Goal: Complete application form

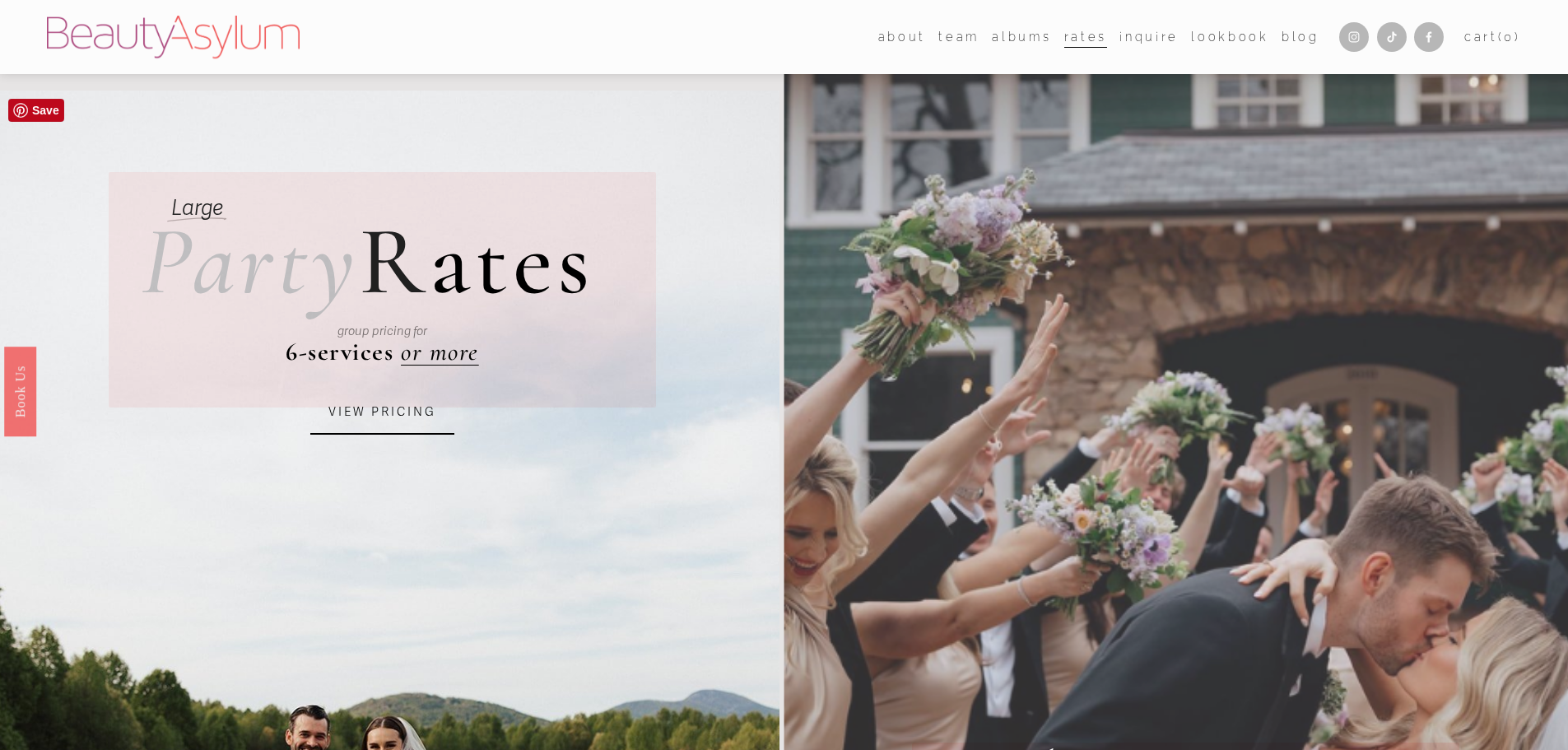
click at [405, 408] on link "VIEW PRICING" at bounding box center [382, 412] width 144 height 45
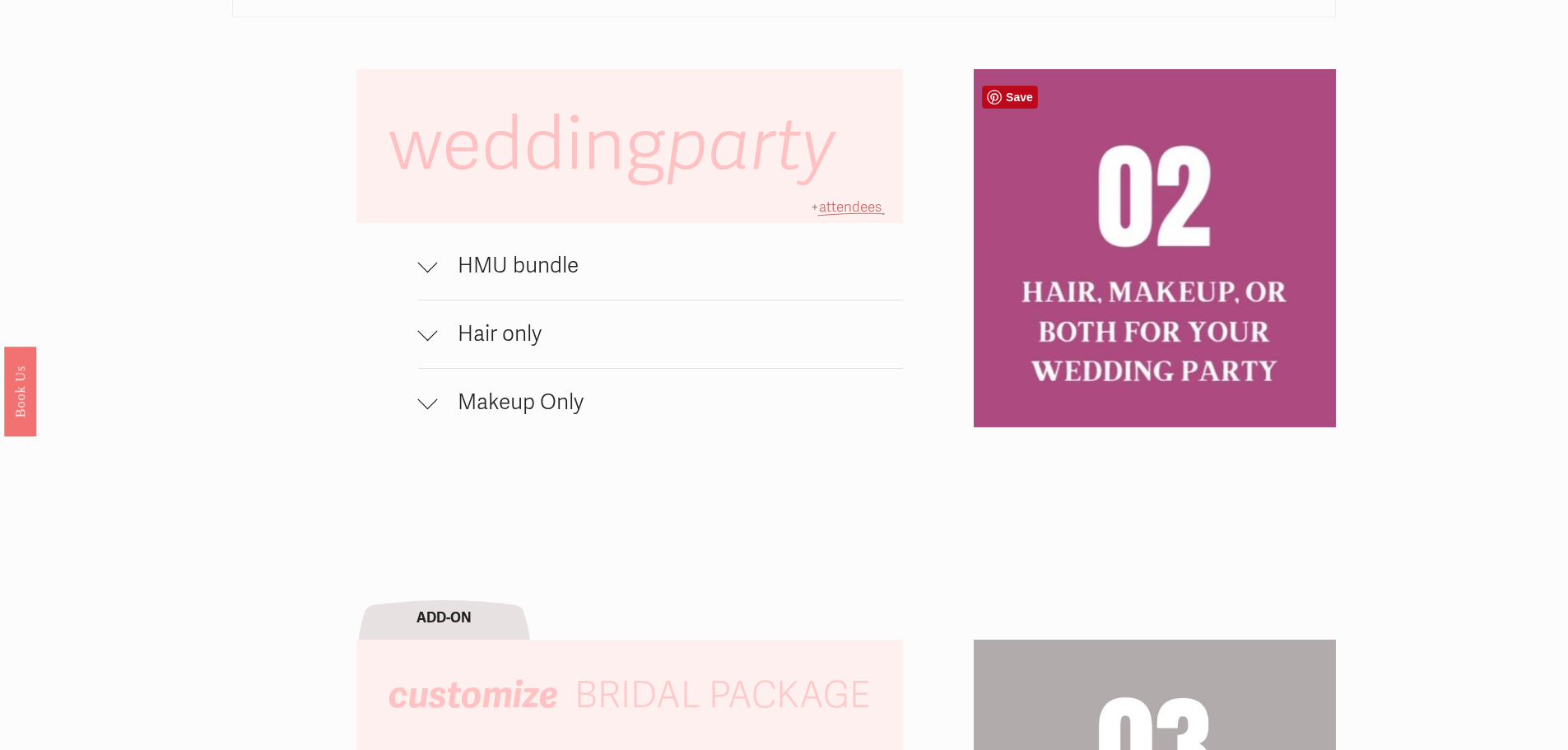
scroll to position [1317, 0]
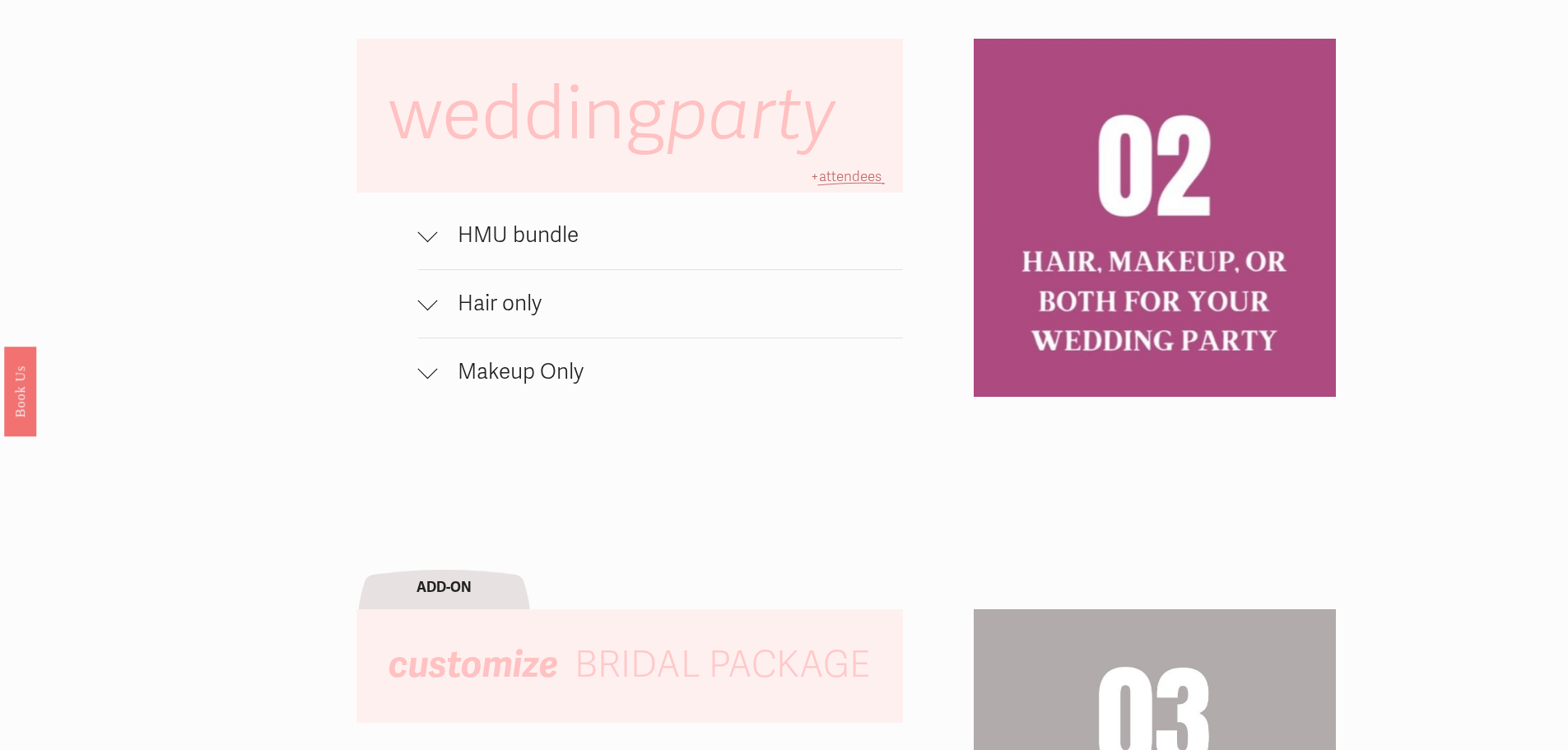
click at [511, 248] on span "HMU bundle" at bounding box center [670, 235] width 466 height 26
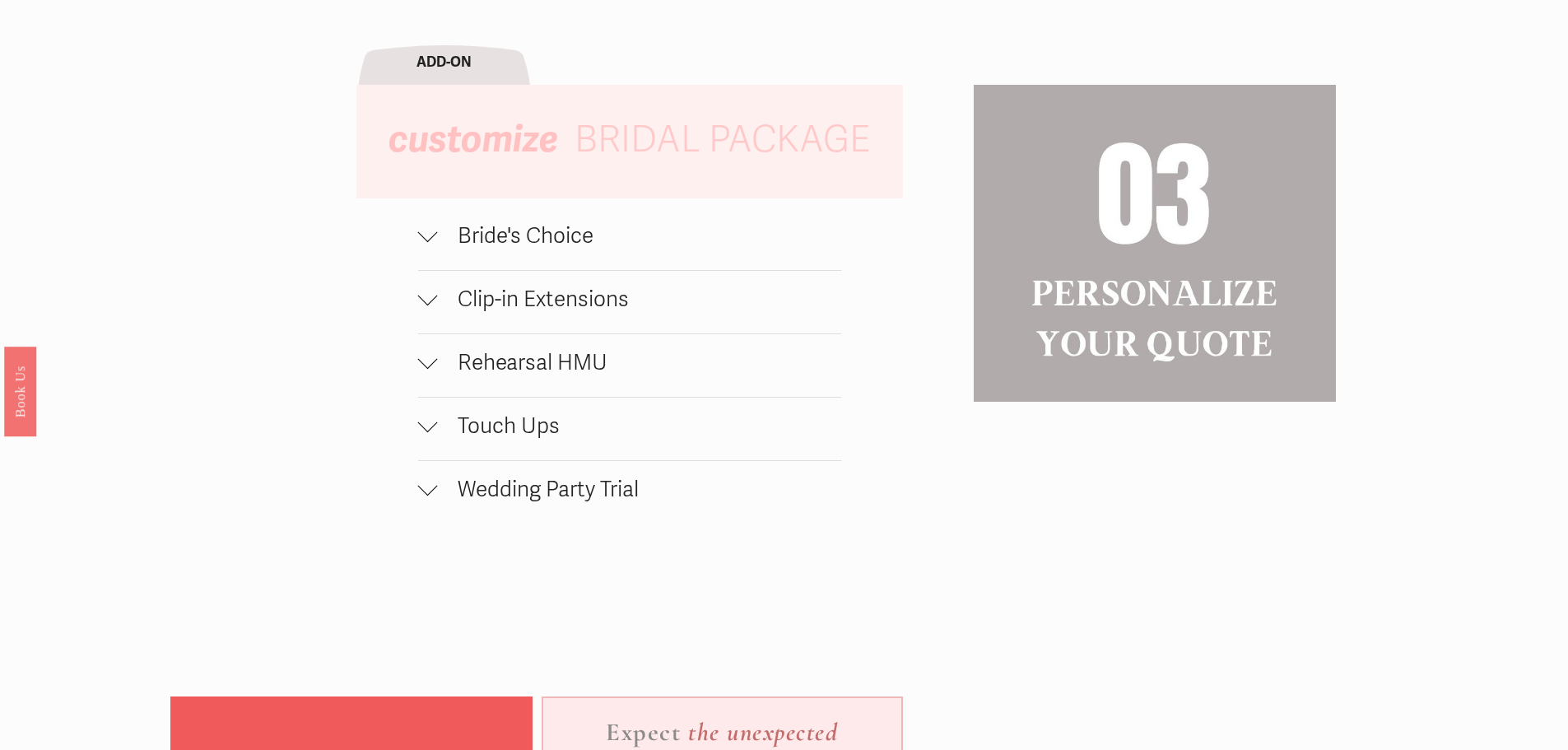
scroll to position [1976, 0]
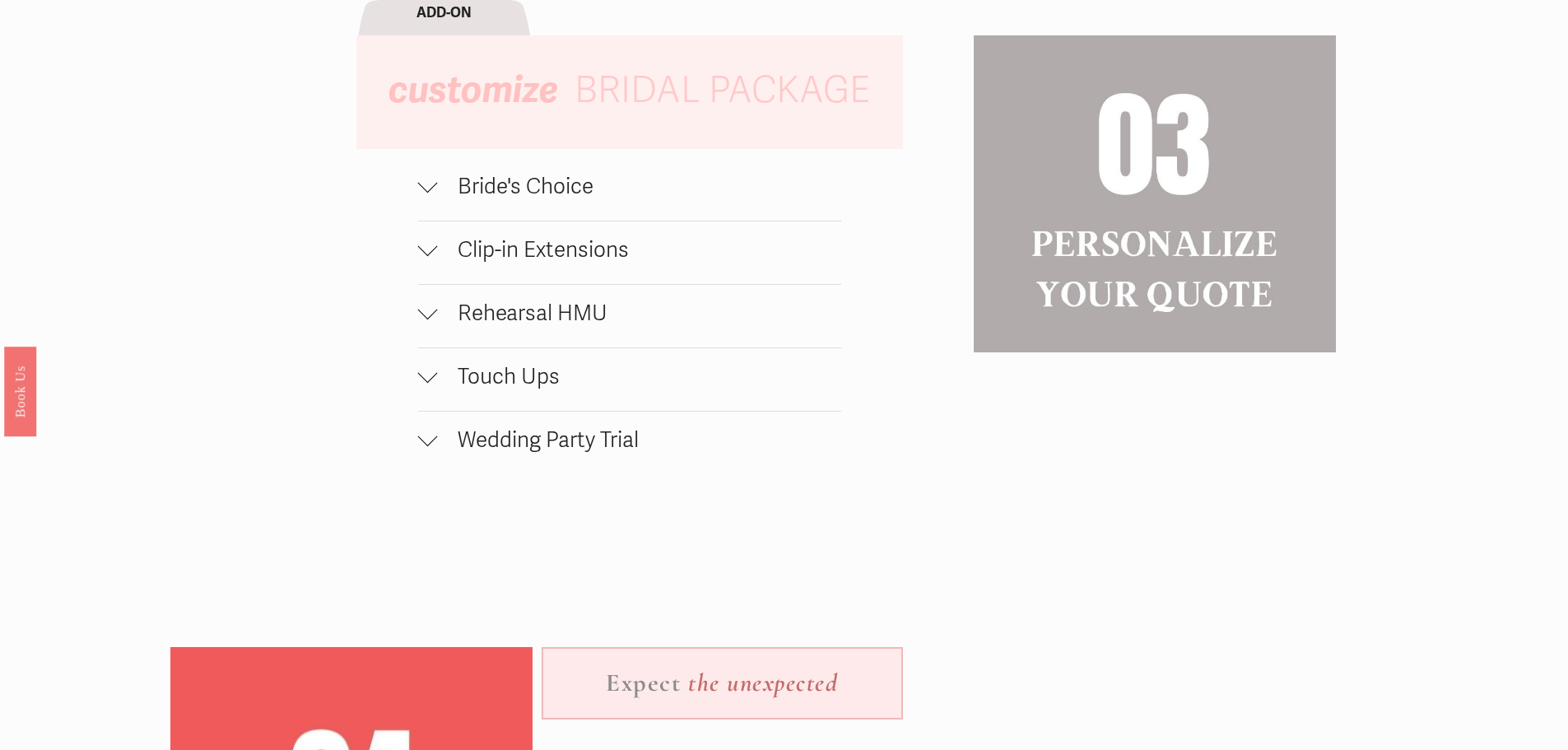
click at [705, 326] on span "Rehearsal HMU" at bounding box center [639, 314] width 403 height 26
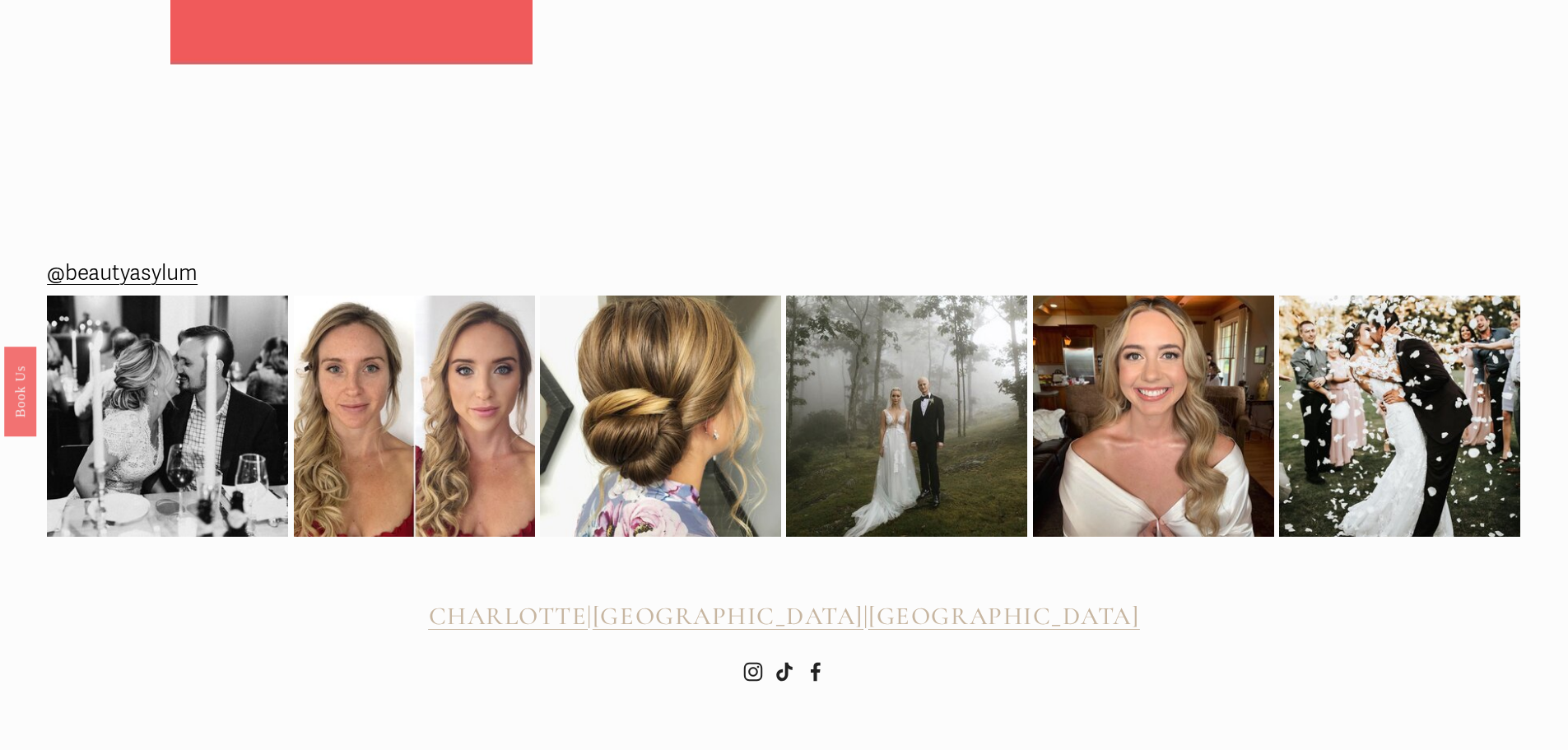
scroll to position [2963, 0]
click at [1207, 473] on img at bounding box center [1154, 415] width 241 height 241
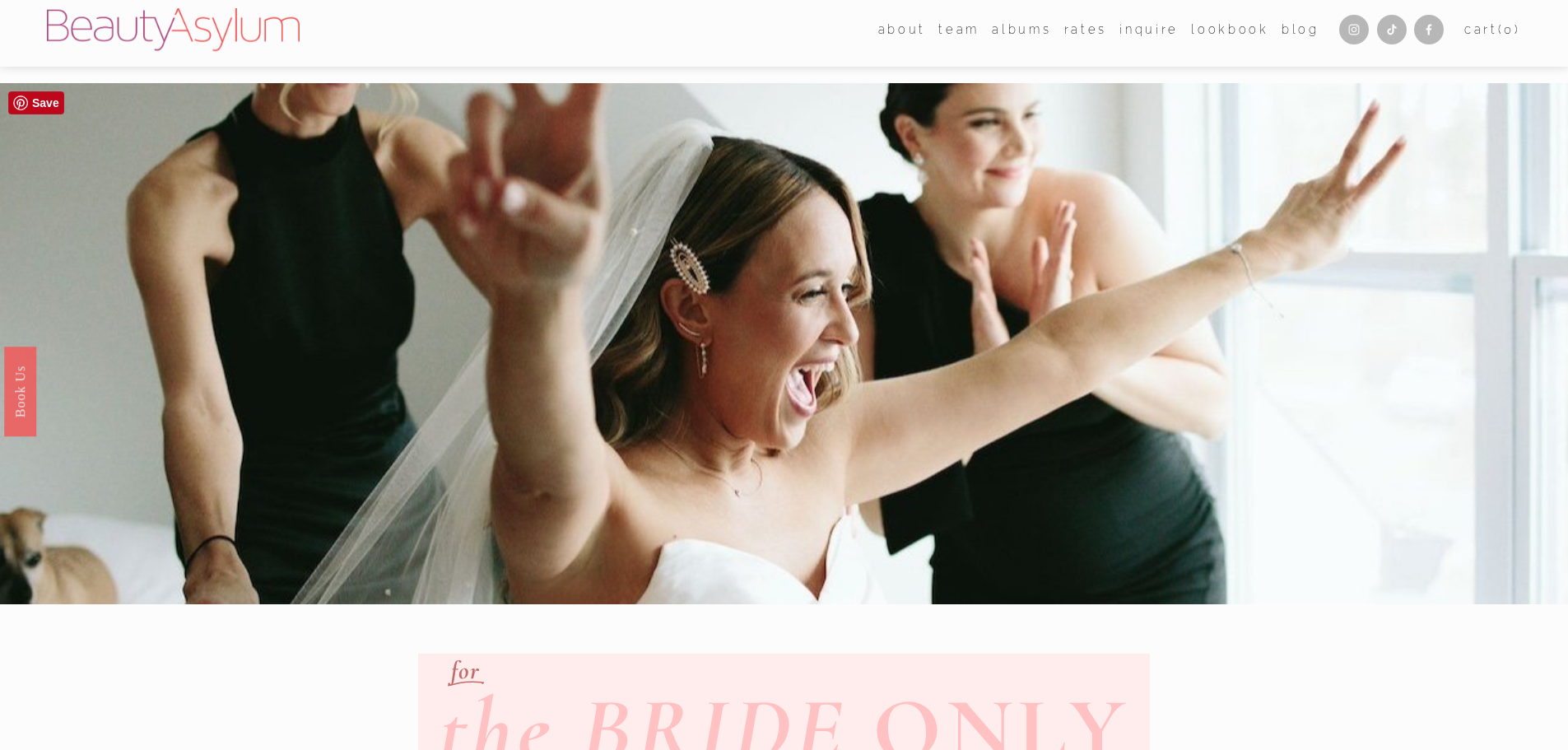
scroll to position [0, 0]
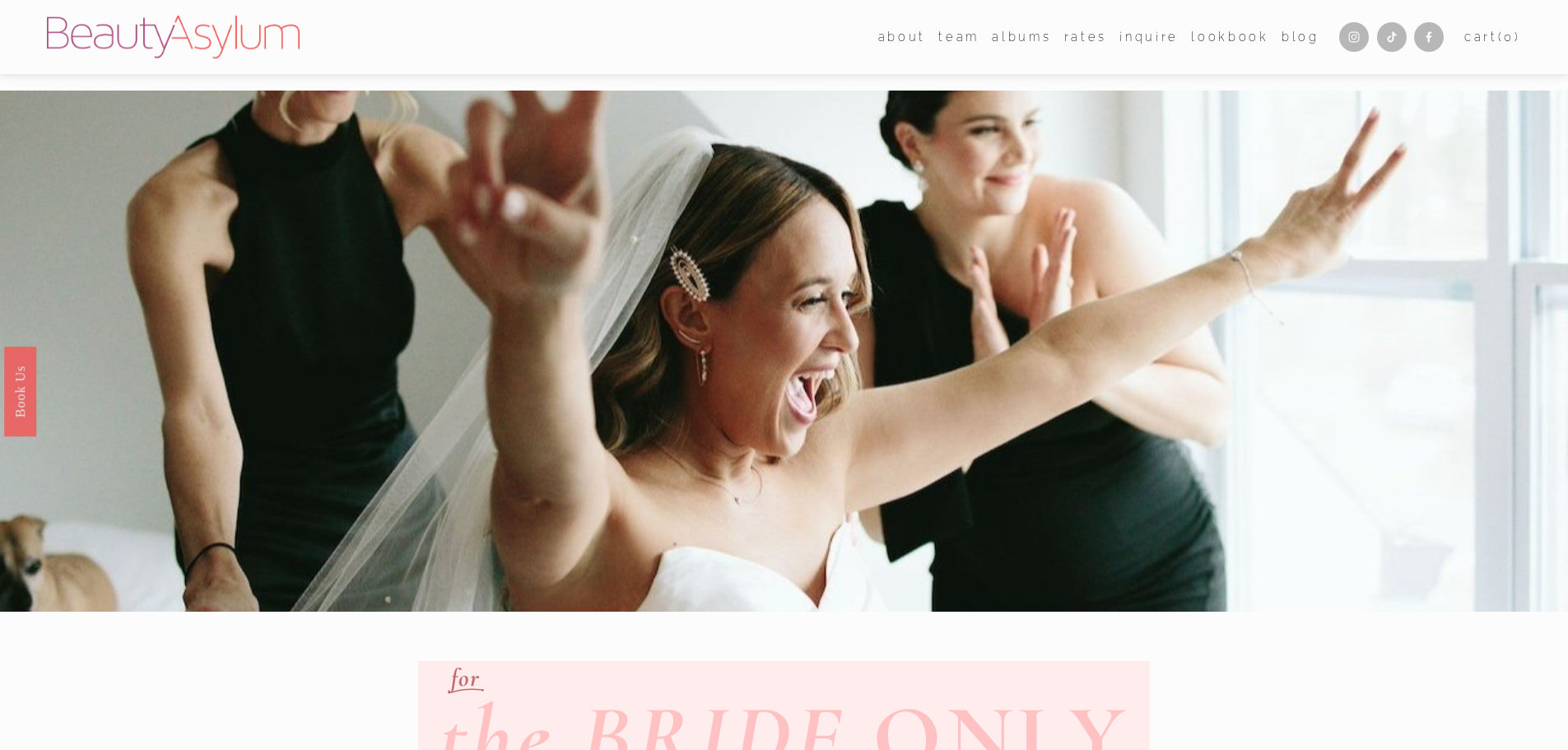
click at [1084, 38] on link "Rates" at bounding box center [1086, 36] width 43 height 24
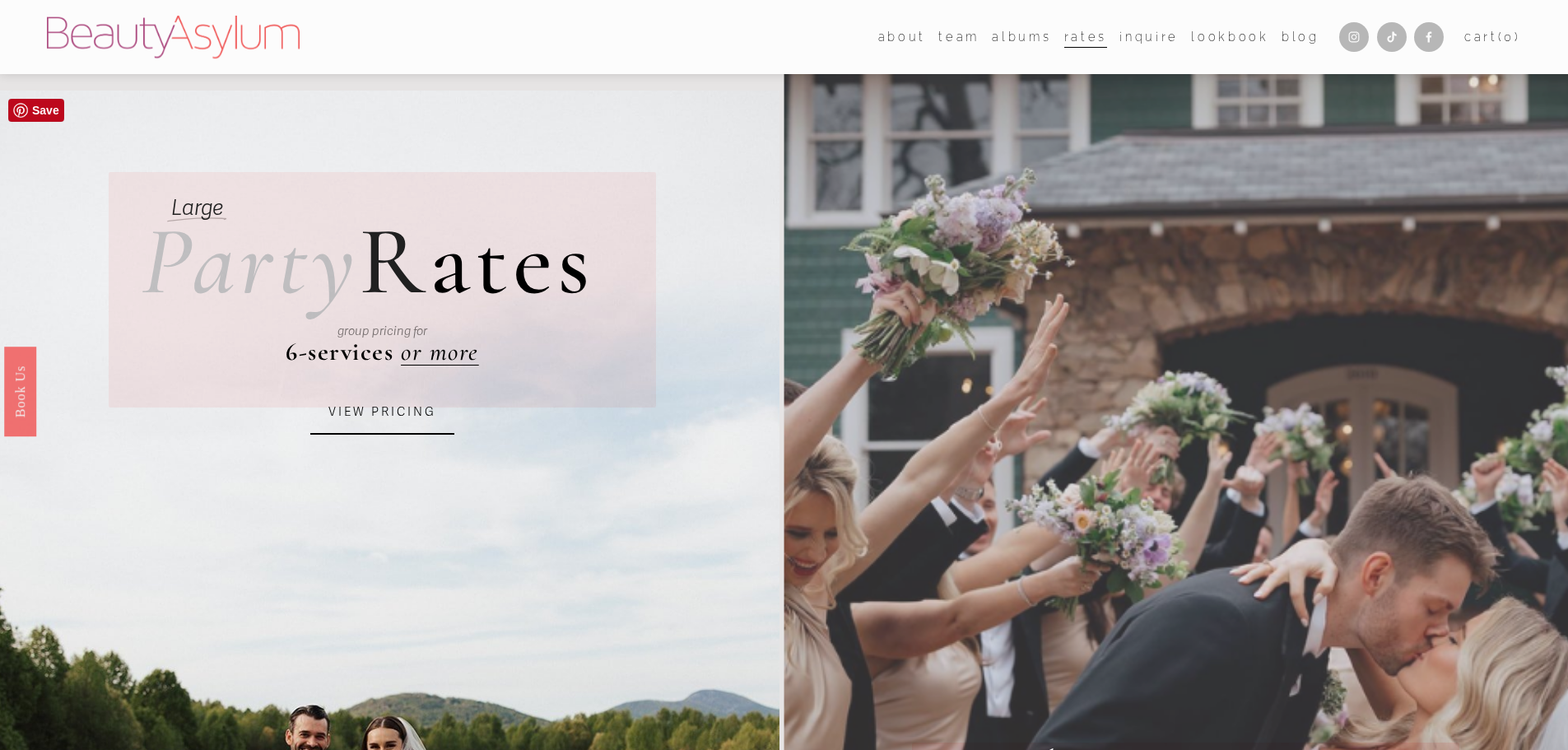
click at [385, 416] on link "VIEW PRICING" at bounding box center [382, 412] width 144 height 45
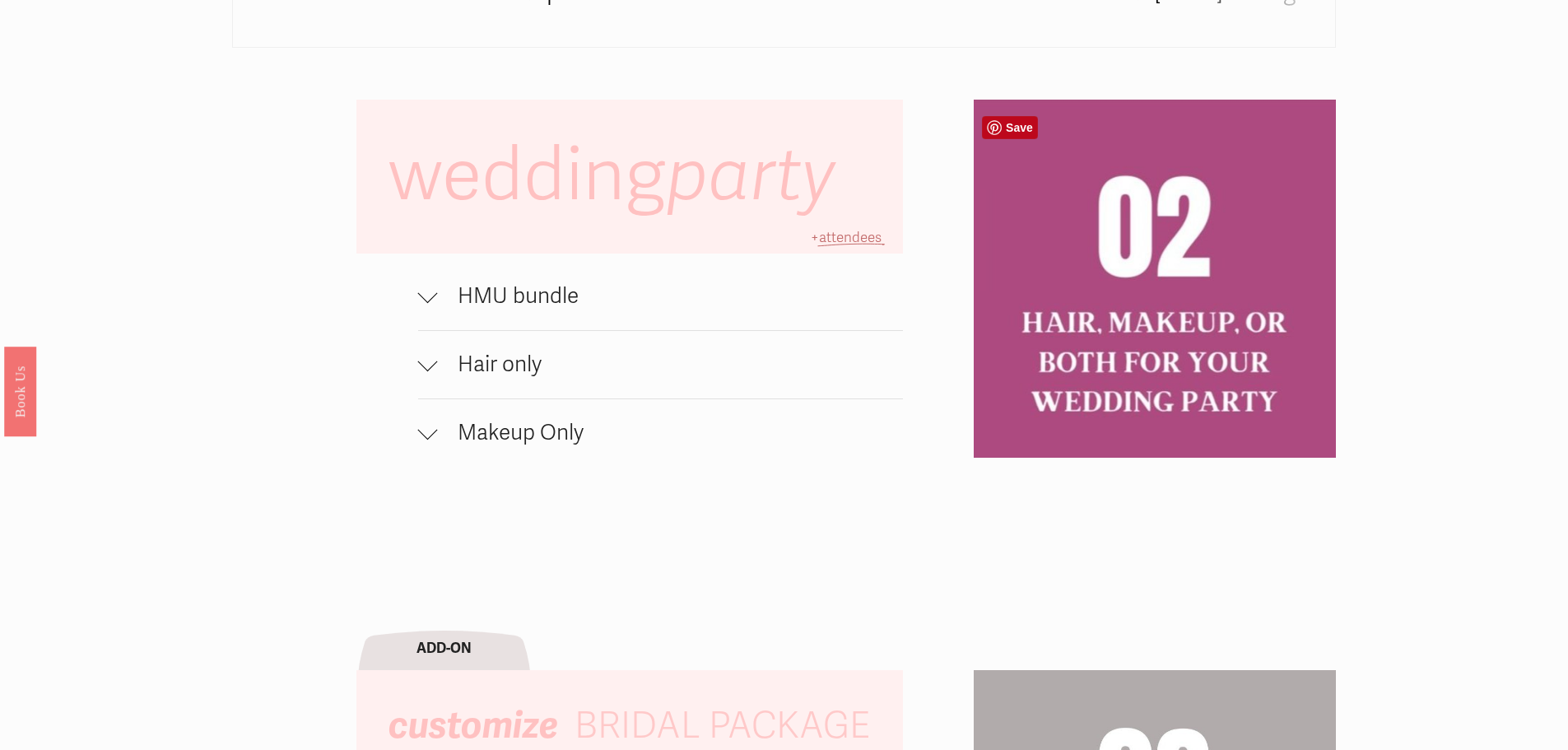
scroll to position [1317, 0]
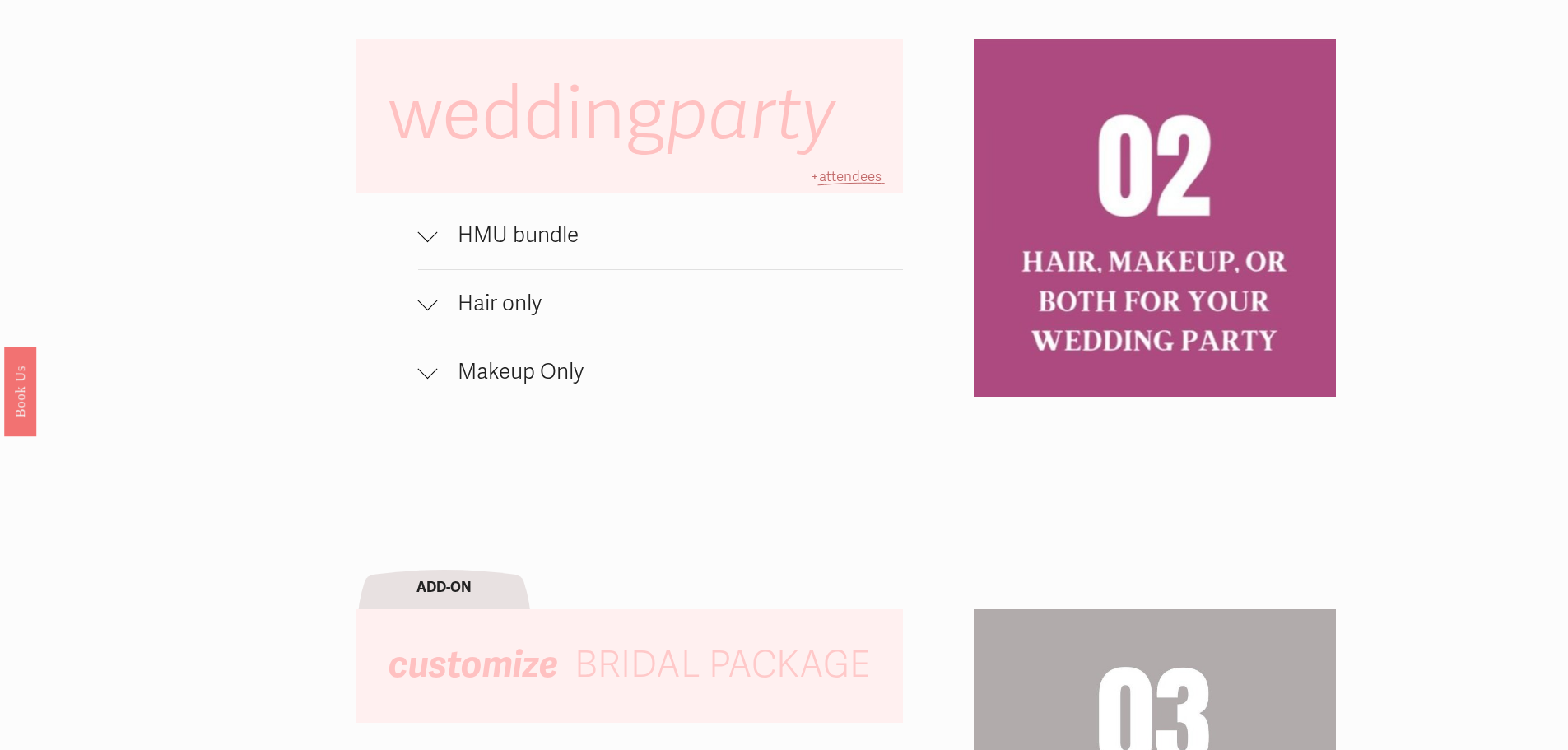
click at [559, 258] on button "HMU bundle" at bounding box center [661, 235] width 486 height 67
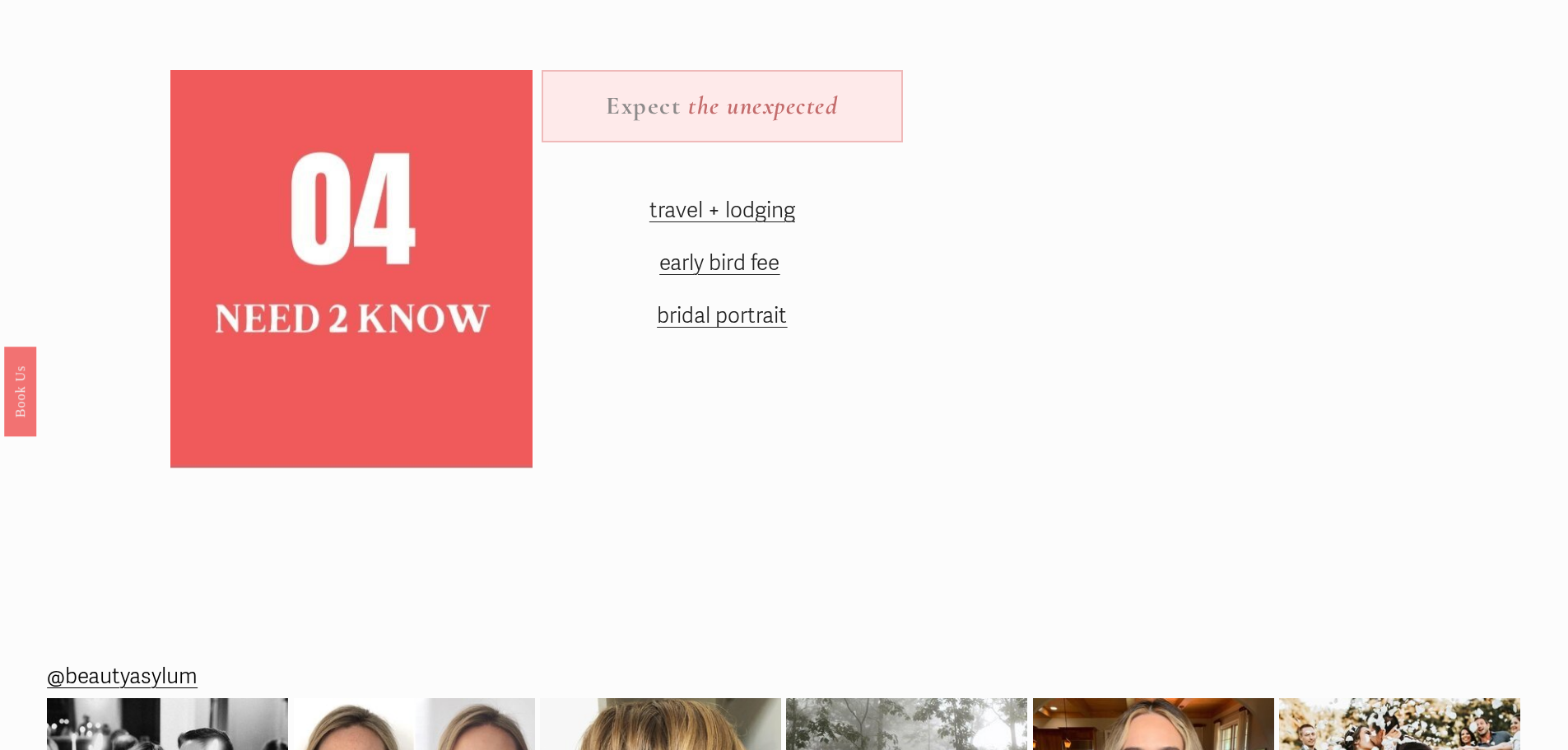
scroll to position [2552, 0]
click at [782, 225] on span "travel + lodging" at bounding box center [722, 212] width 146 height 26
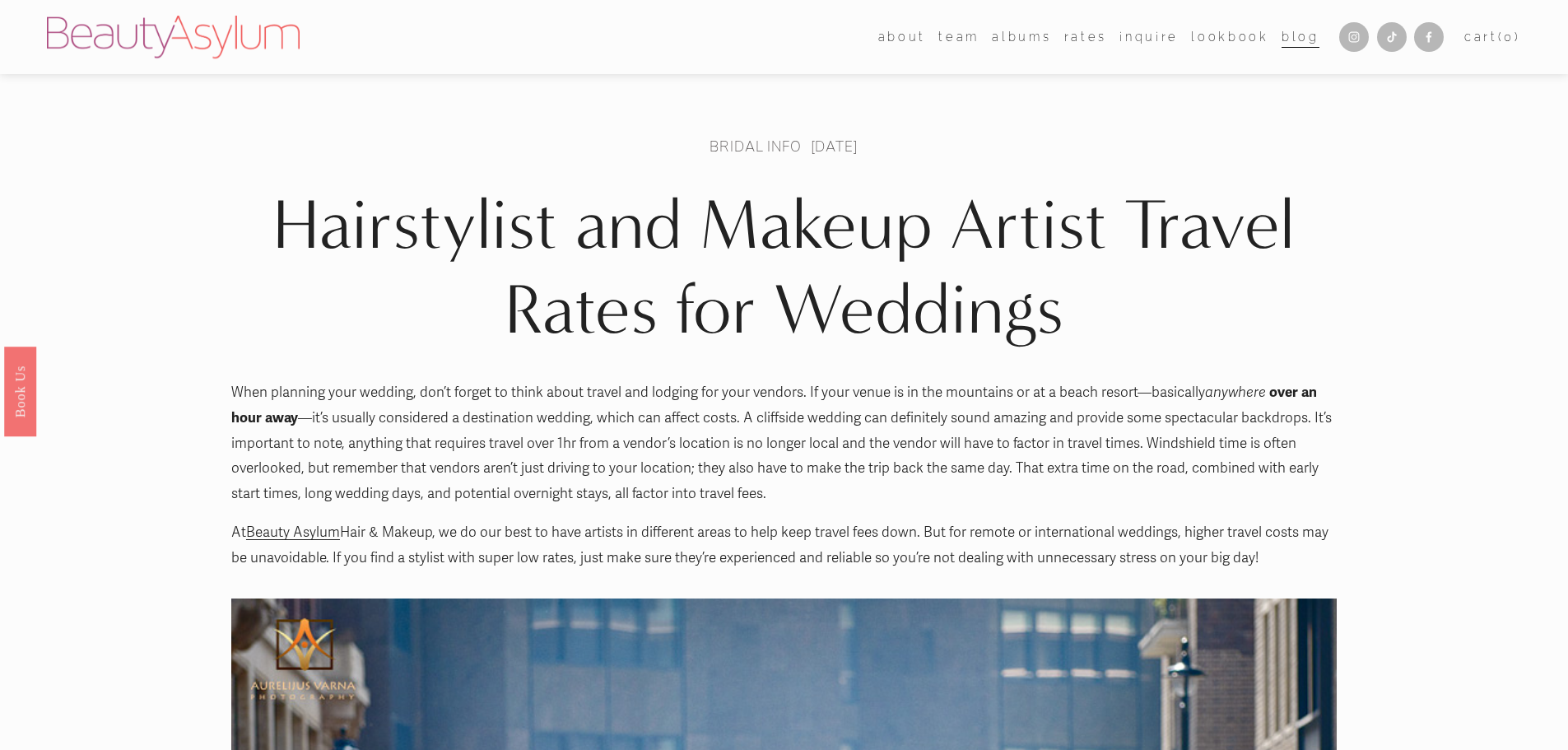
click at [1154, 44] on link "Inquire" at bounding box center [1149, 36] width 59 height 24
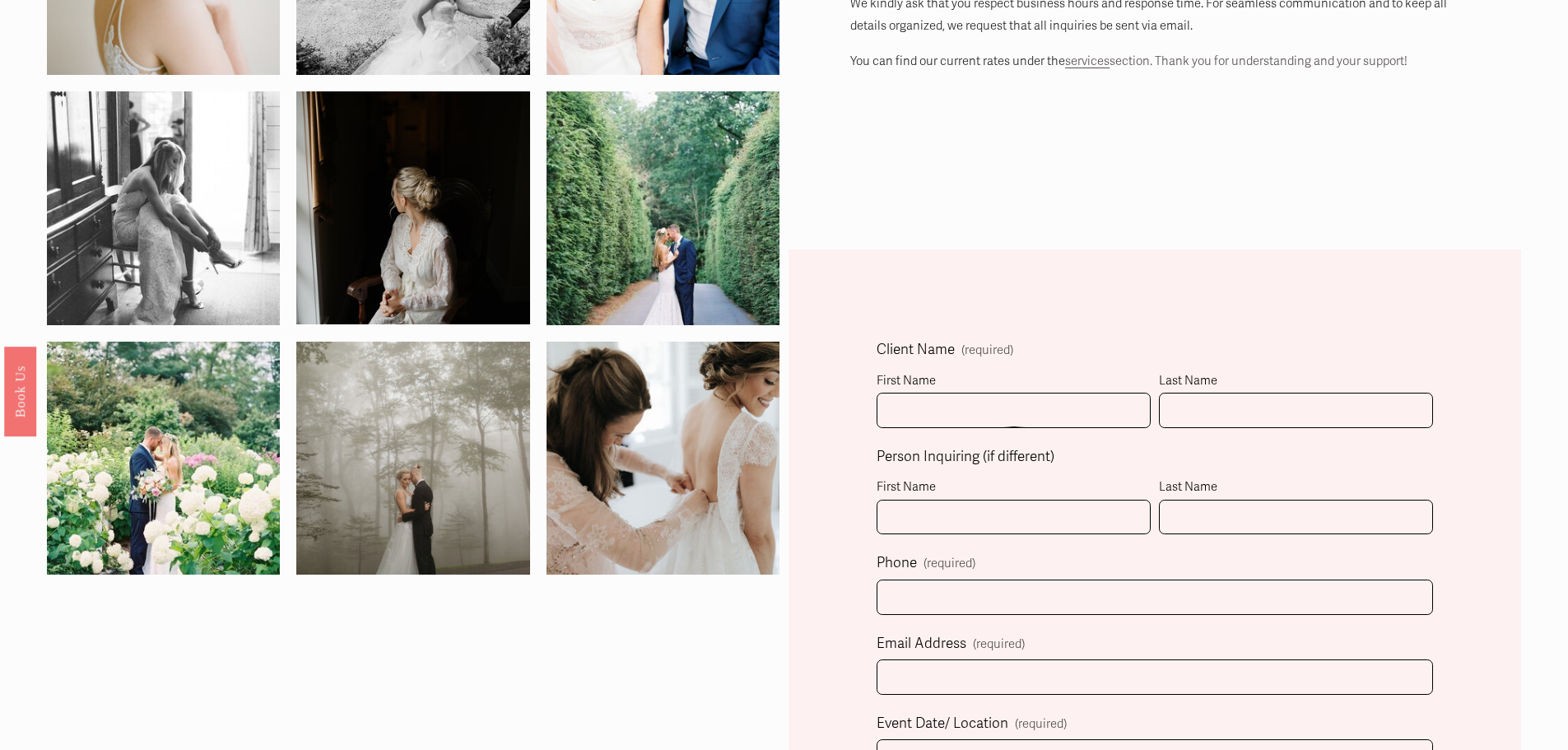
scroll to position [330, 0]
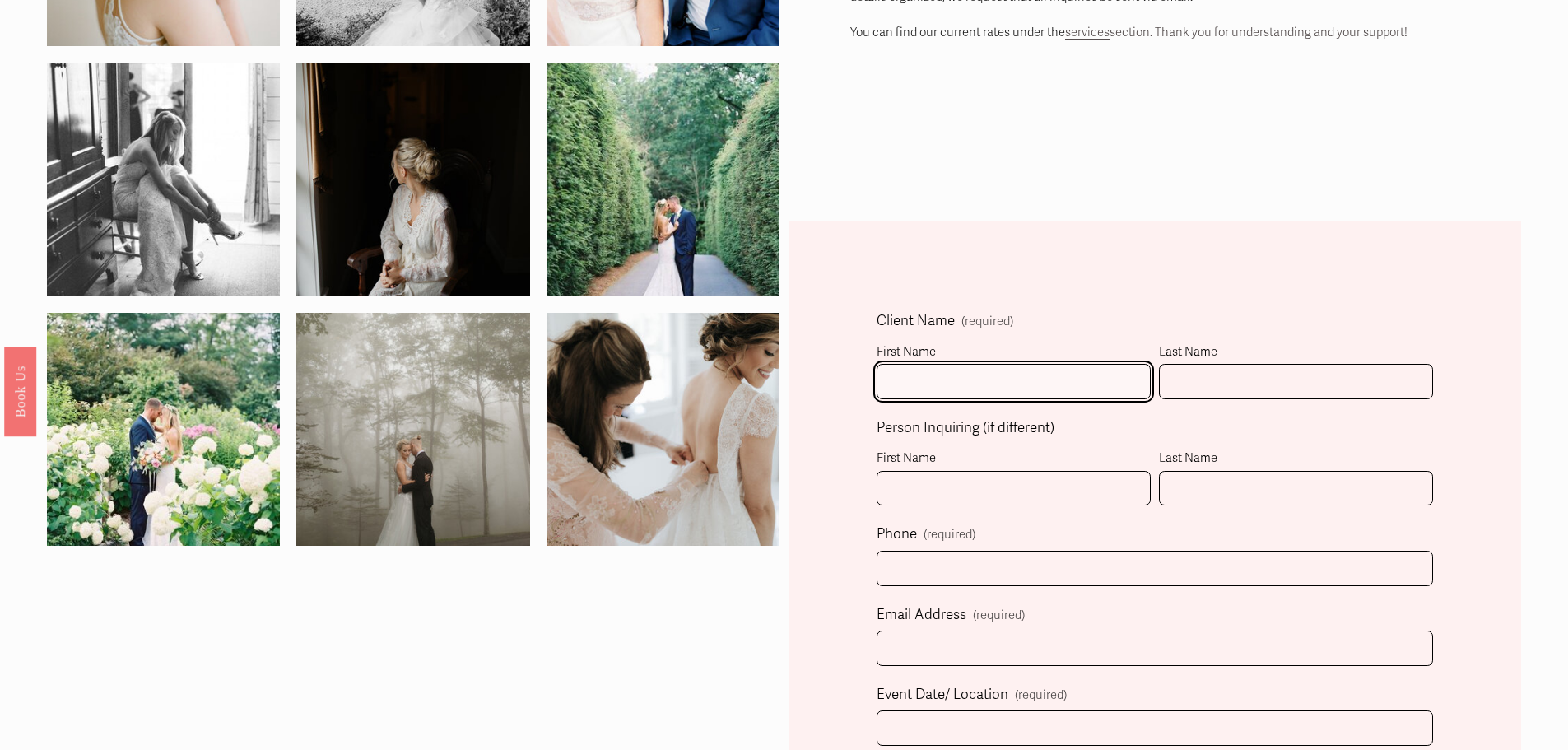
click at [961, 373] on input "First Name" at bounding box center [1014, 381] width 274 height 35
type input "[PERSON_NAME]"
click at [1304, 356] on div "Last Name" at bounding box center [1296, 352] width 274 height 23
click at [1304, 364] on input "Last Name" at bounding box center [1296, 381] width 274 height 35
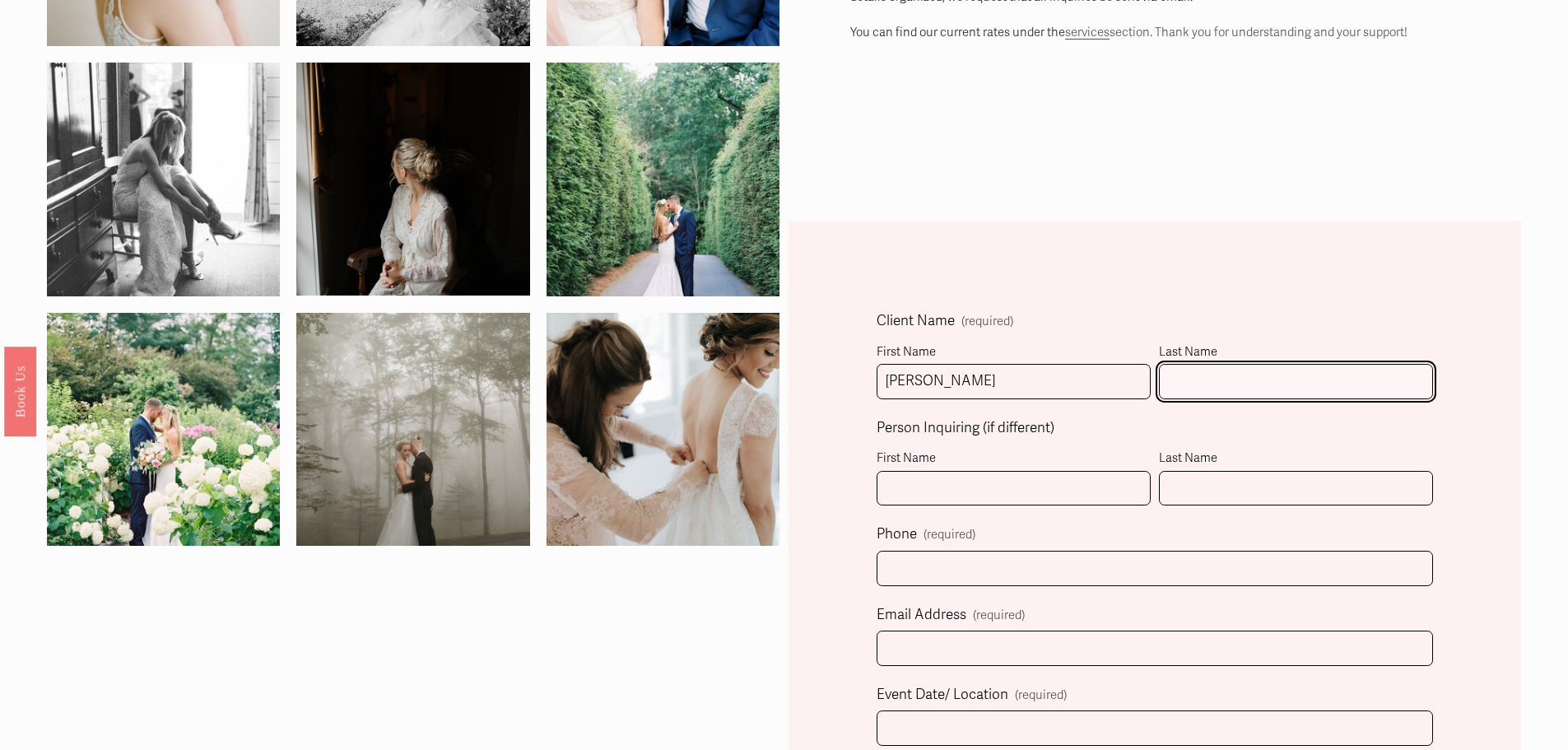
click at [1273, 379] on input "Last Name" at bounding box center [1296, 381] width 274 height 35
type input "[PERSON_NAME]"
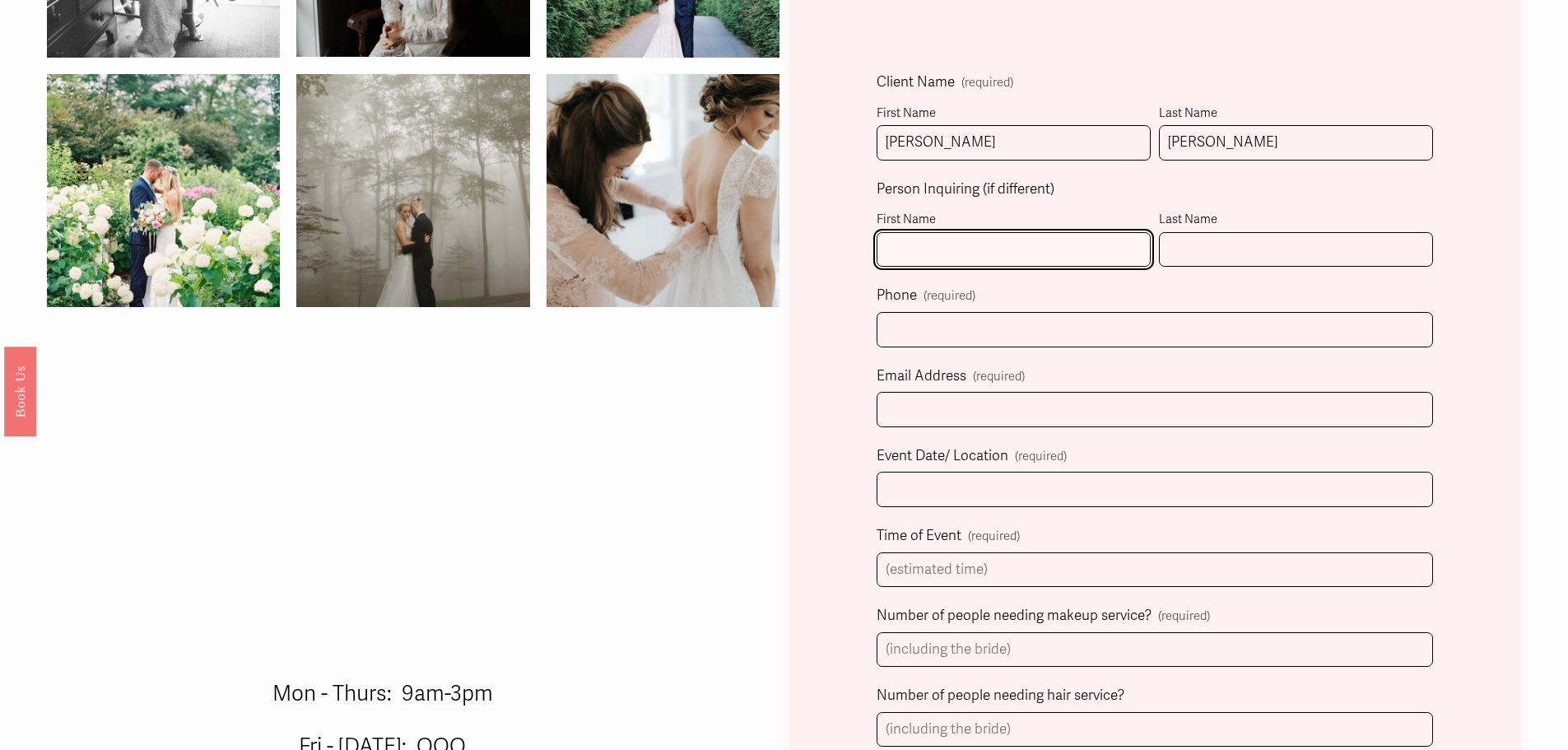
scroll to position [576, 0]
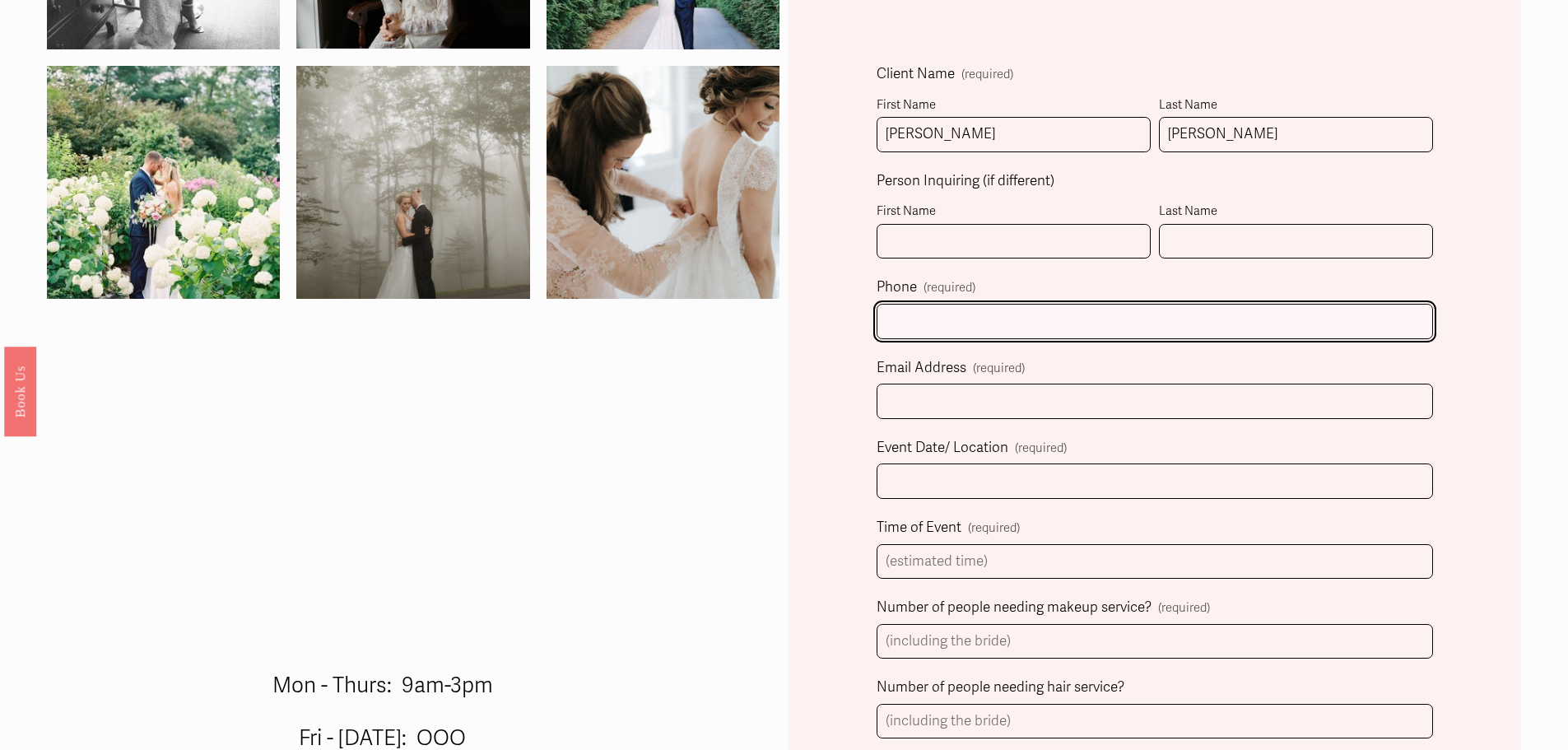
click at [1056, 320] on input "text" at bounding box center [1155, 321] width 557 height 35
type input "[PHONE_NUMBER]"
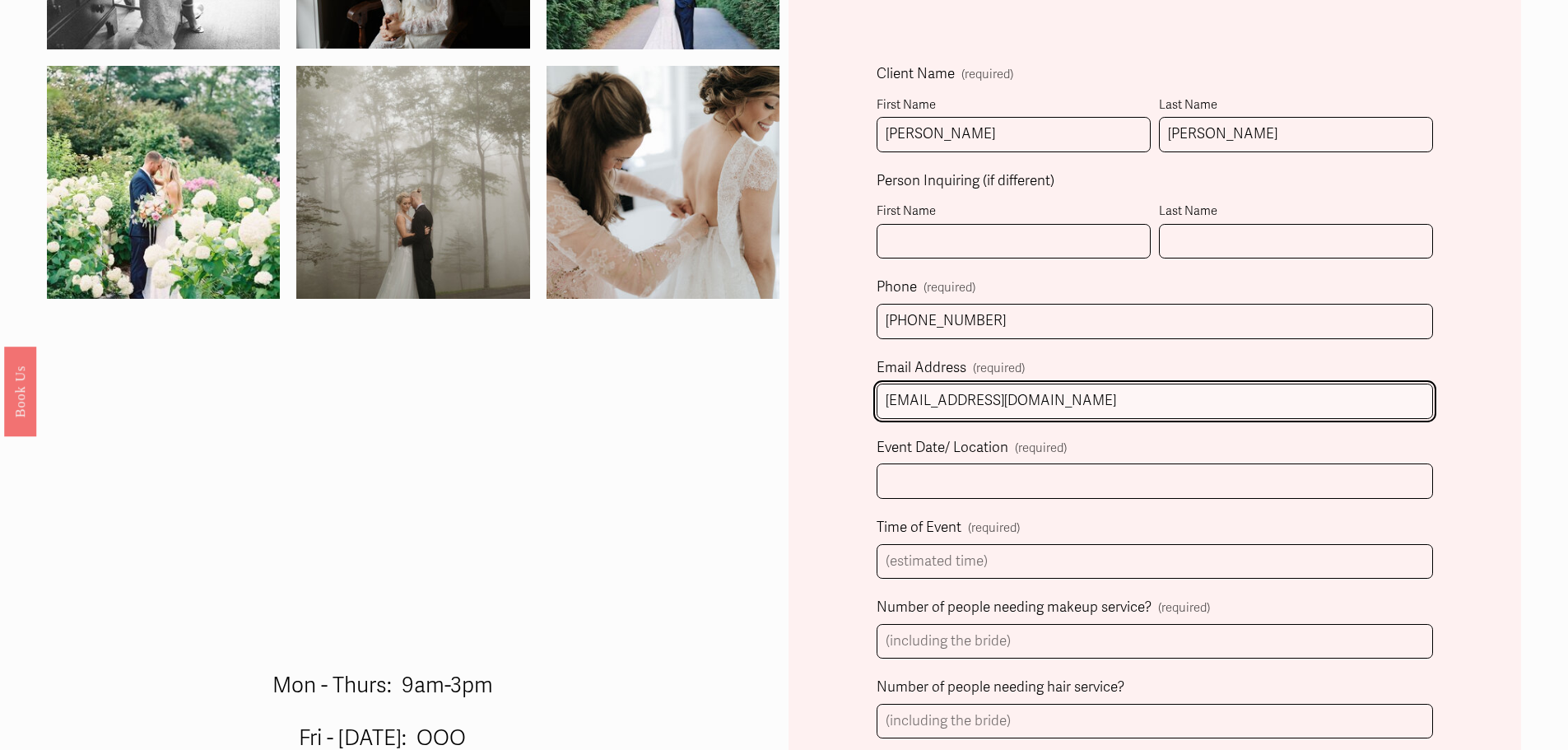
type input "[EMAIL_ADDRESS][DOMAIN_NAME]"
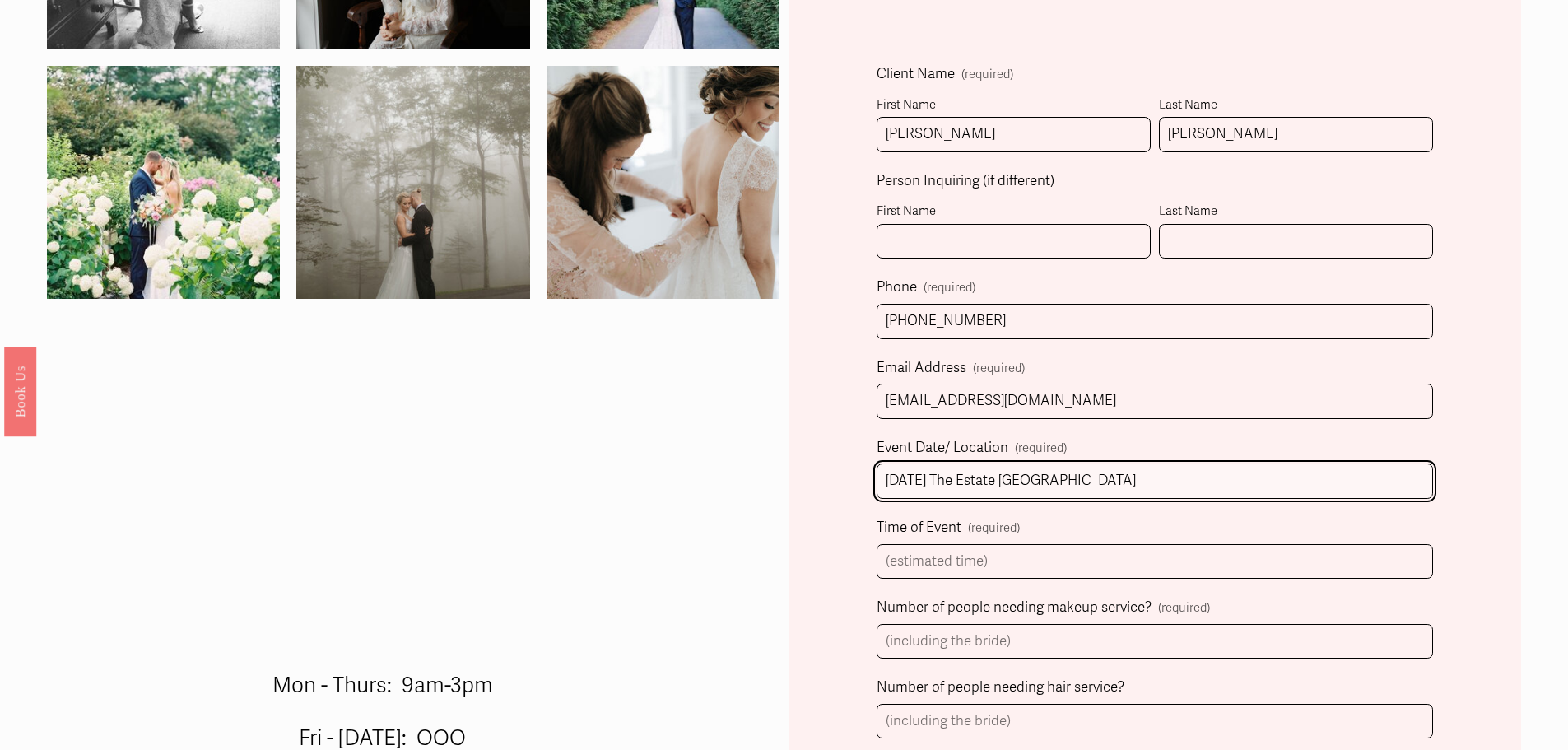
type input "[DATE] The Estate [GEOGRAPHIC_DATA]"
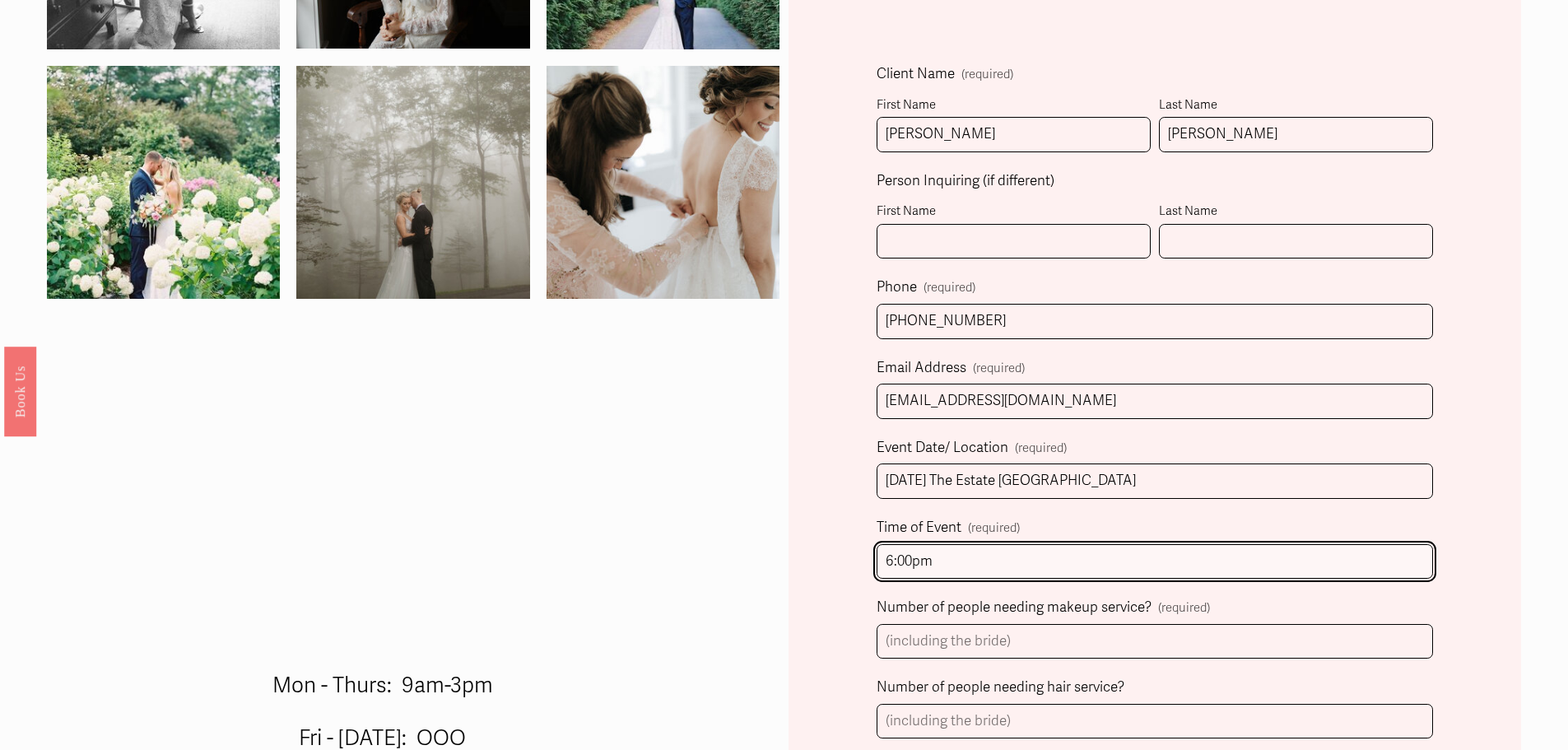
type input "6:00pm"
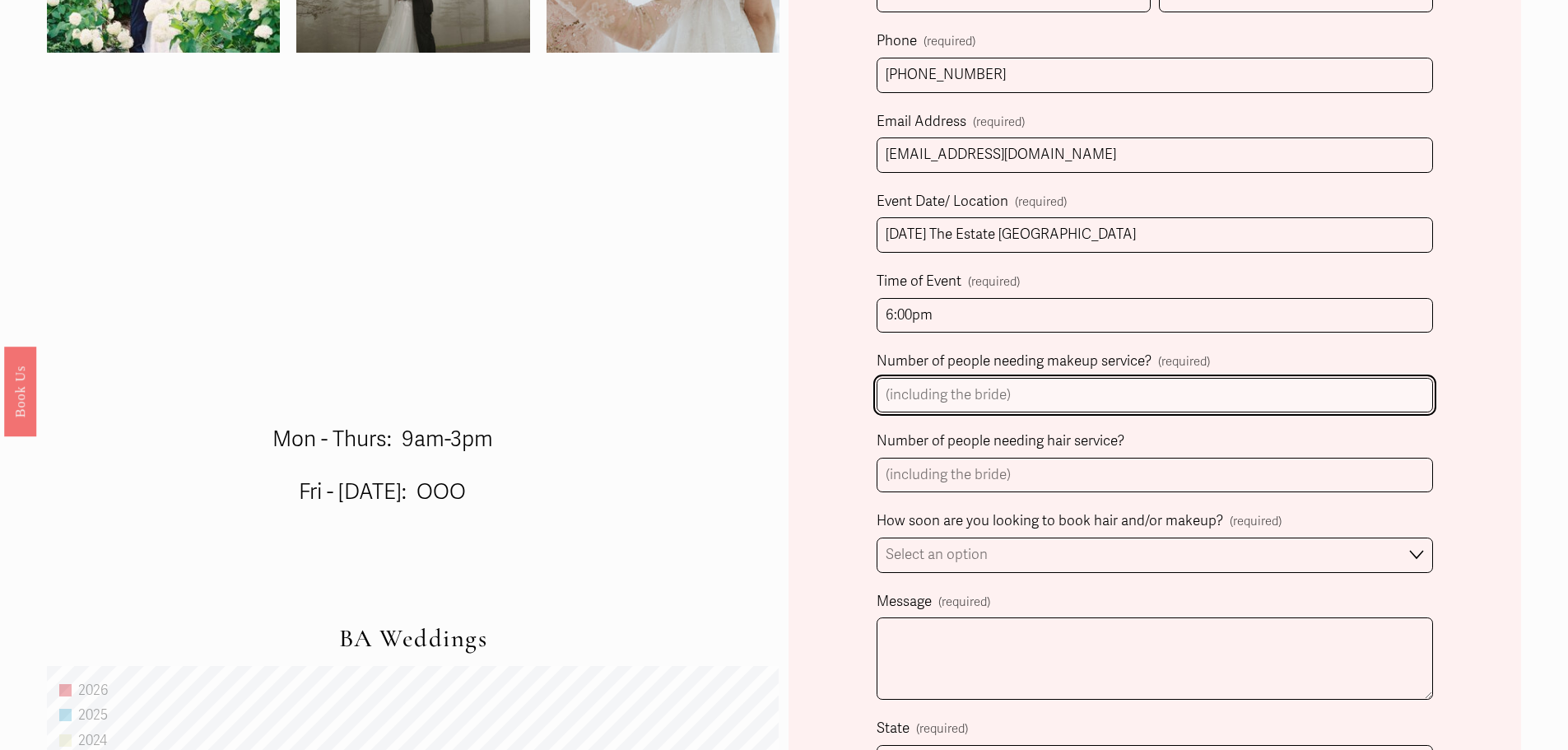
scroll to position [823, 0]
type input "13"
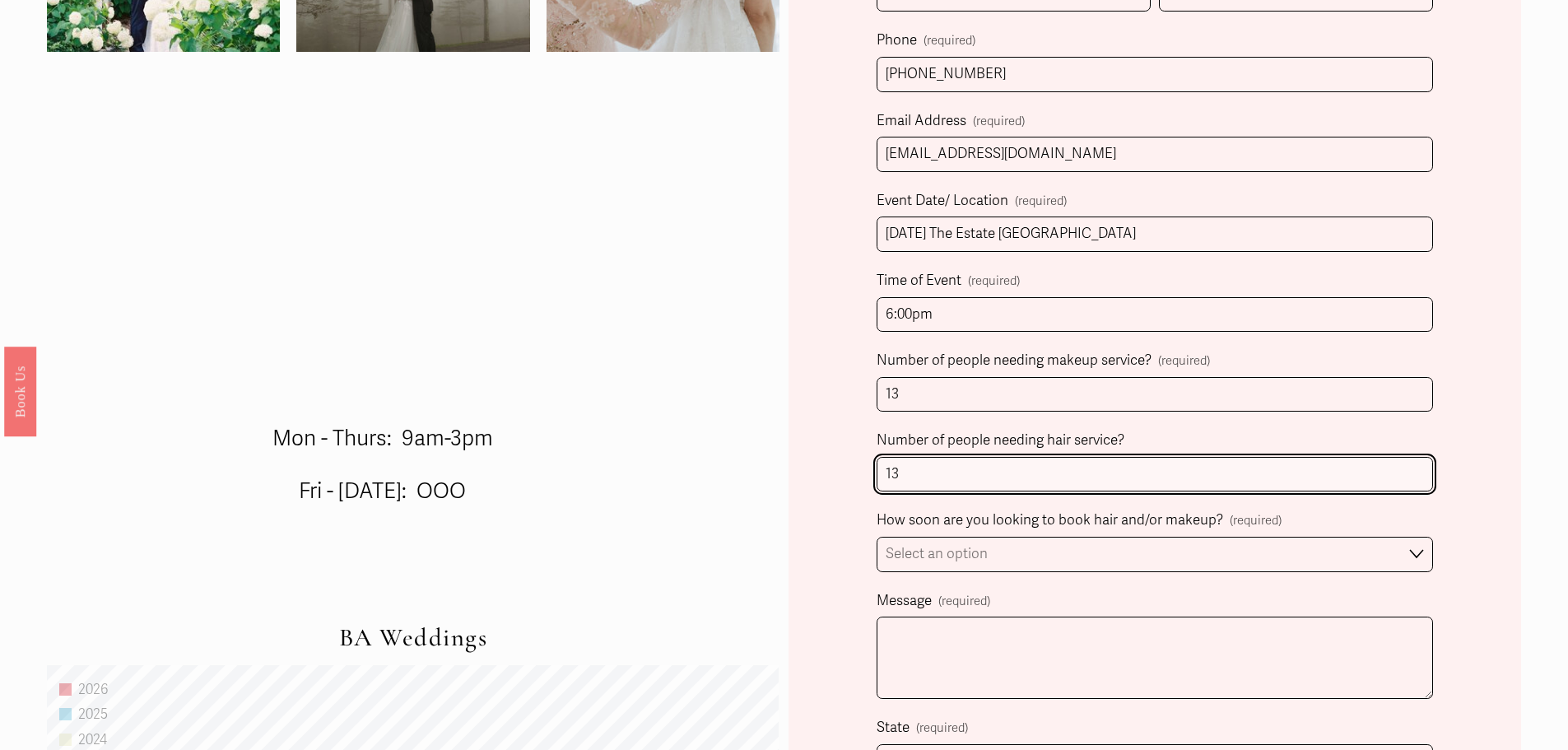
type input "13"
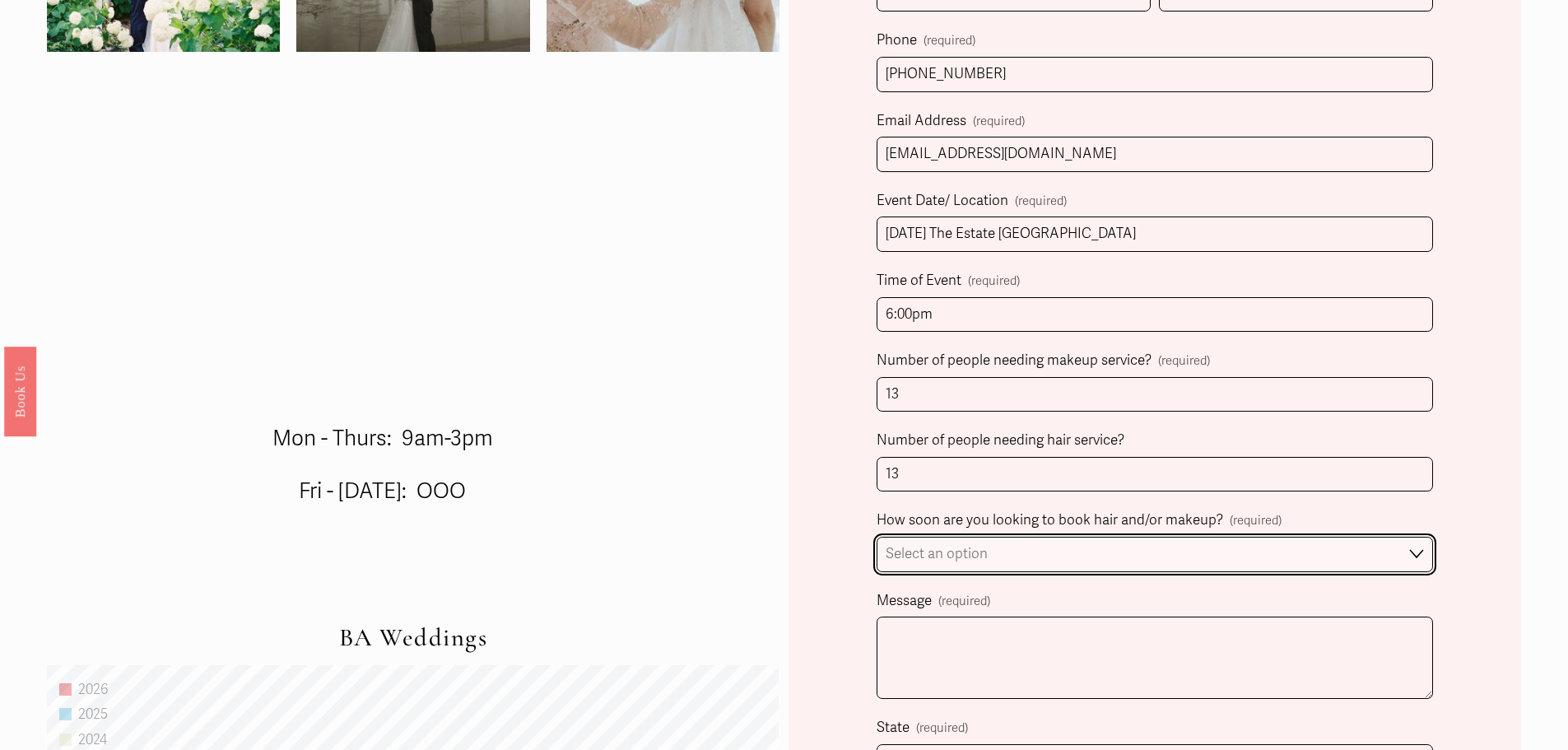
click at [1244, 557] on select "Select an option Immediately 1-2 weeks I'm looking for information & not ready …" at bounding box center [1155, 554] width 557 height 35
select select "1-2 weeks"
click at [877, 539] on select "Select an option Immediately 1-2 weeks I'm looking for information & not ready …" at bounding box center [1155, 554] width 557 height 35
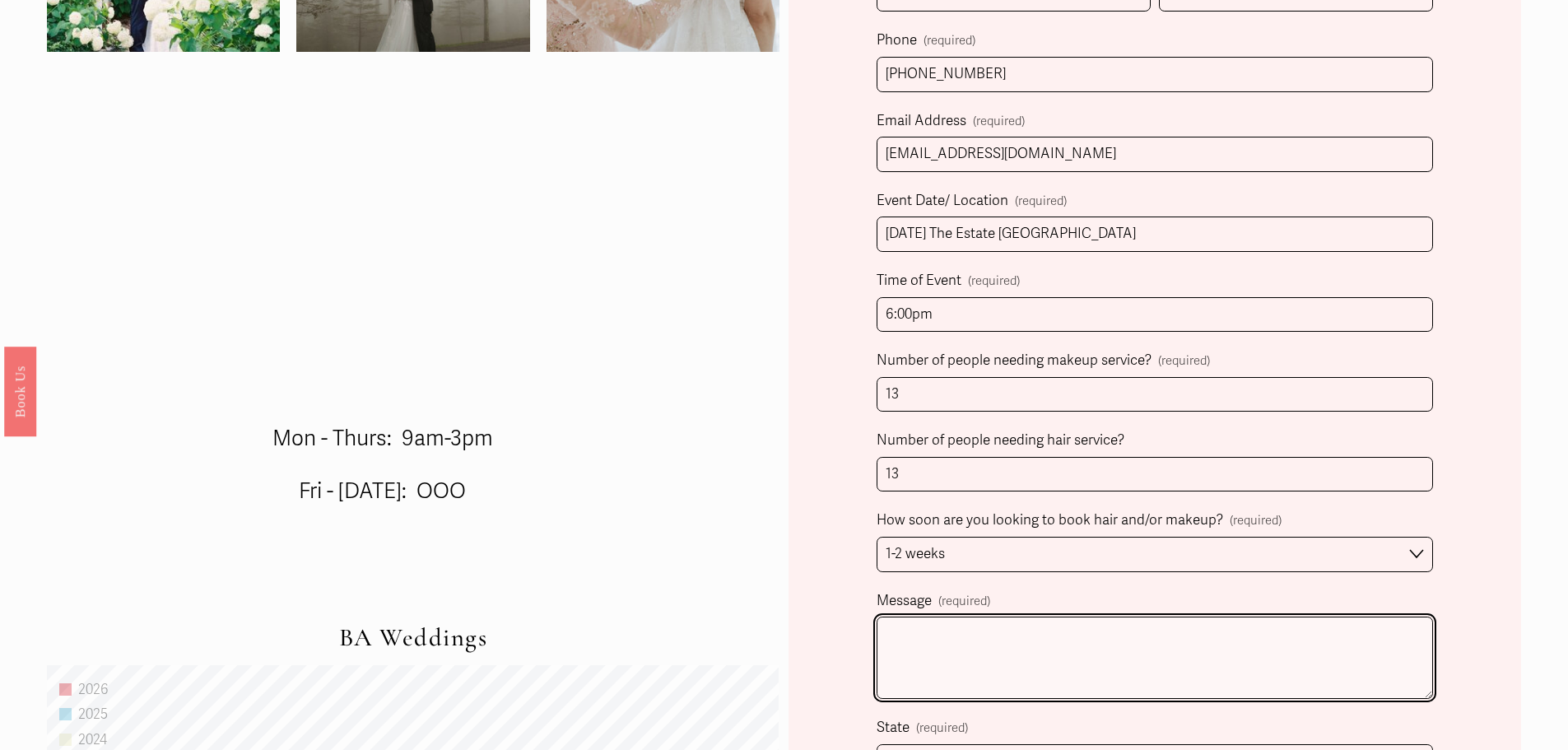
click at [1021, 634] on textarea "Message (required)" at bounding box center [1155, 657] width 557 height 82
paste textarea "You all were recommended to me by our wonderful Wedding Planner, [PERSON_NAME]!…"
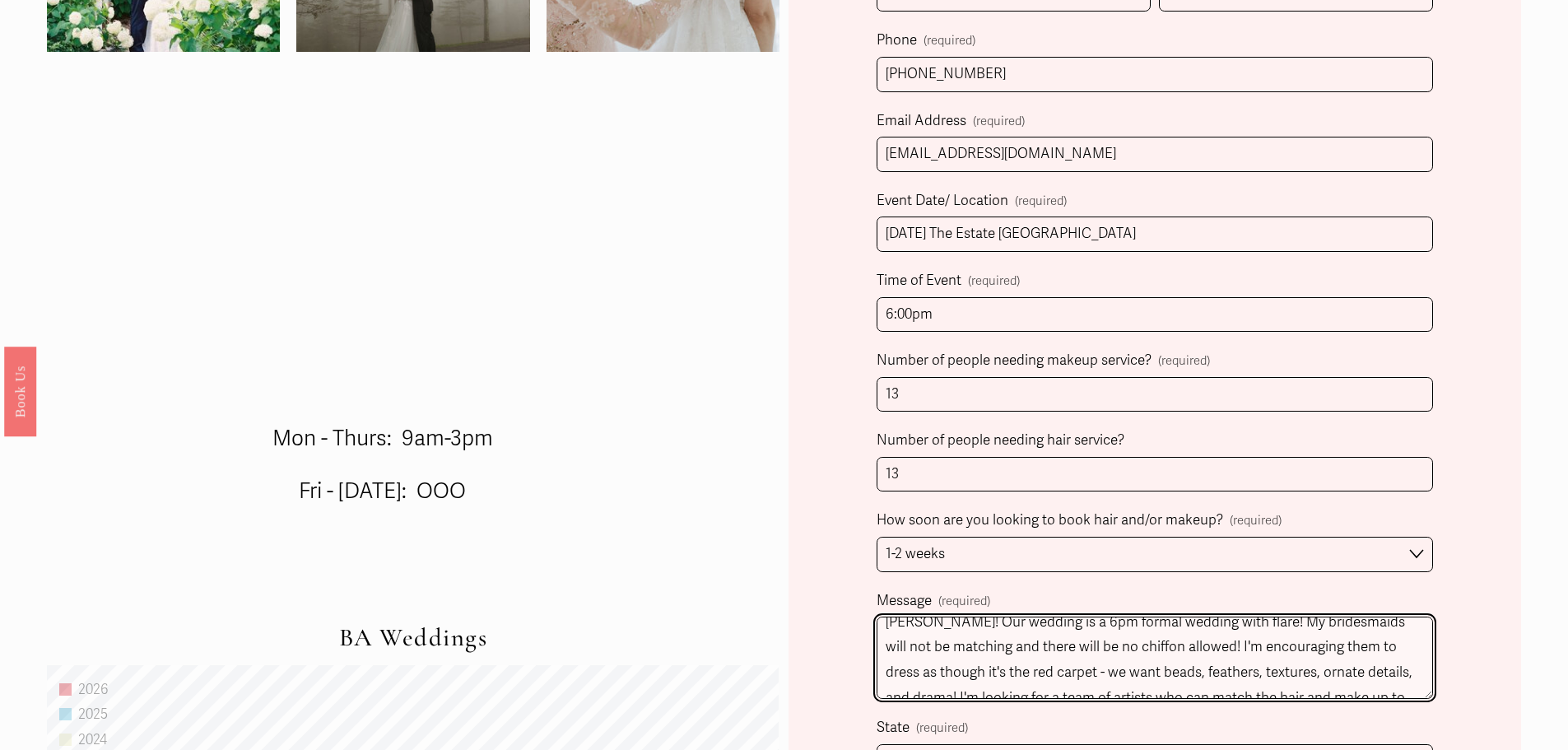
scroll to position [0, 0]
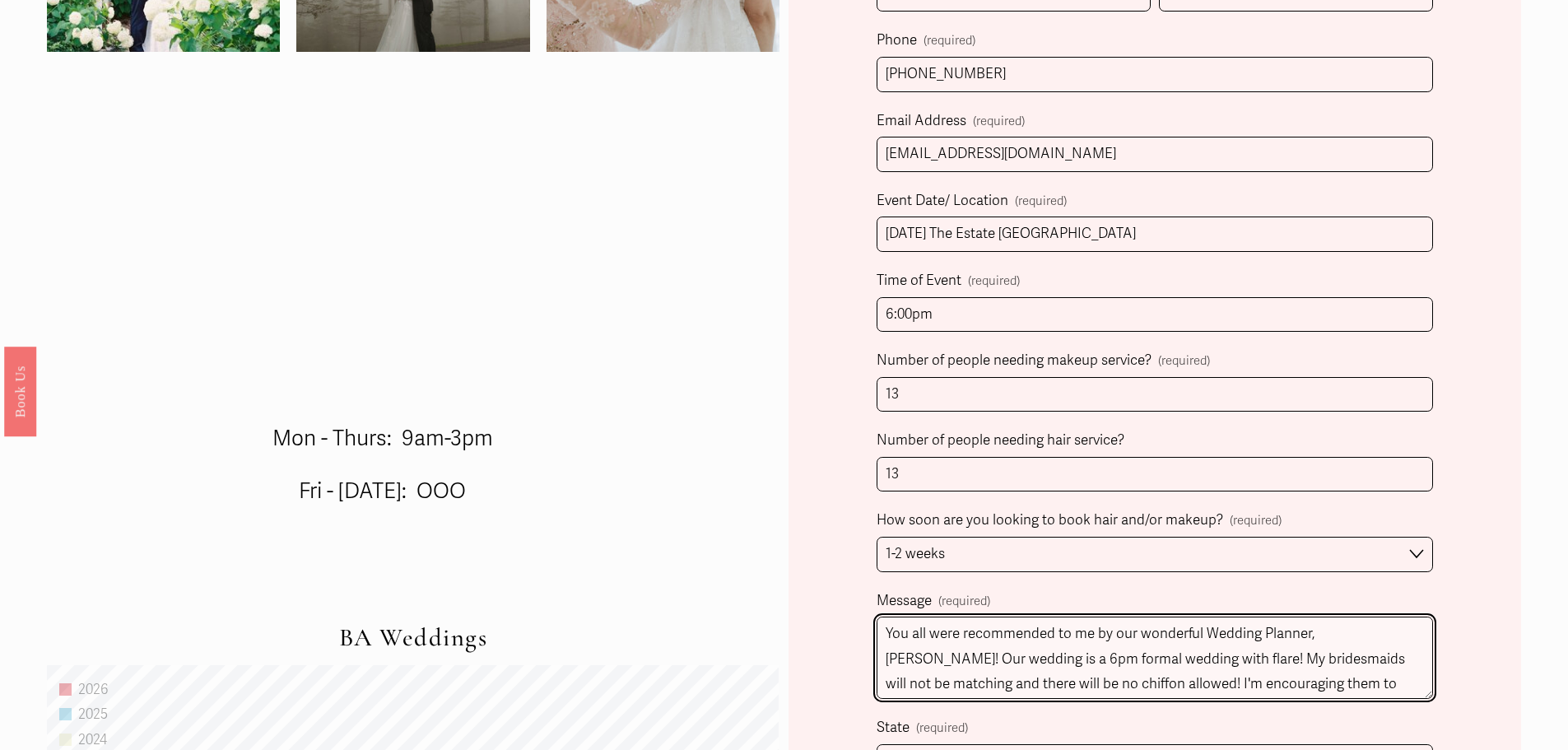
drag, startPoint x: 980, startPoint y: 672, endPoint x: 1382, endPoint y: 630, distance: 404.2
click at [1382, 630] on textarea "You all were recommended to me by our wonderful Wedding Planner, [PERSON_NAME]!…" at bounding box center [1155, 657] width 557 height 82
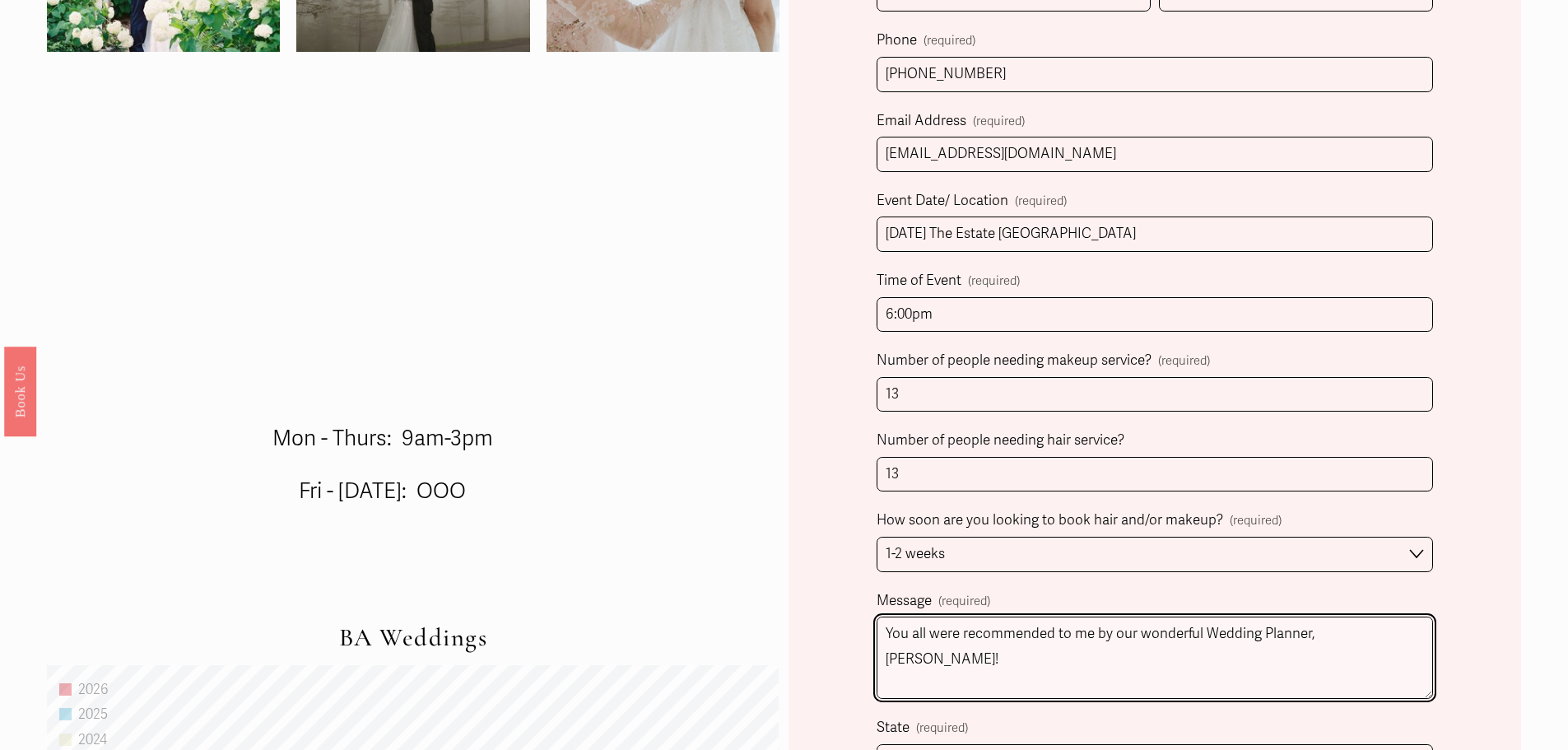
click at [1392, 654] on textarea "You all were recommended to me by our wonderful Wedding Planner, [PERSON_NAME]!…" at bounding box center [1155, 657] width 557 height 82
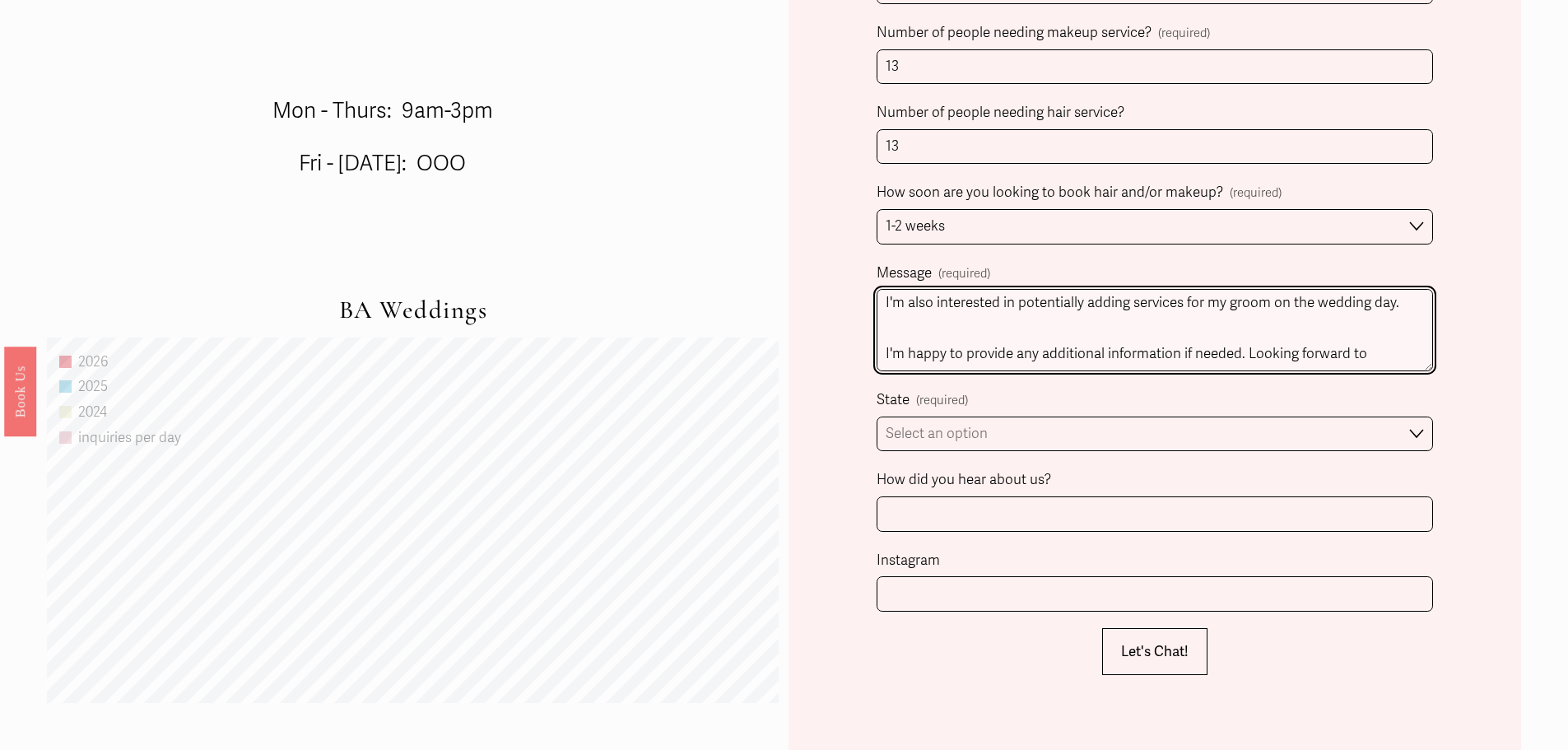
scroll to position [1152, 0]
type textarea "You all were recommended to me by our wonderful Wedding Planner, [PERSON_NAME]!…"
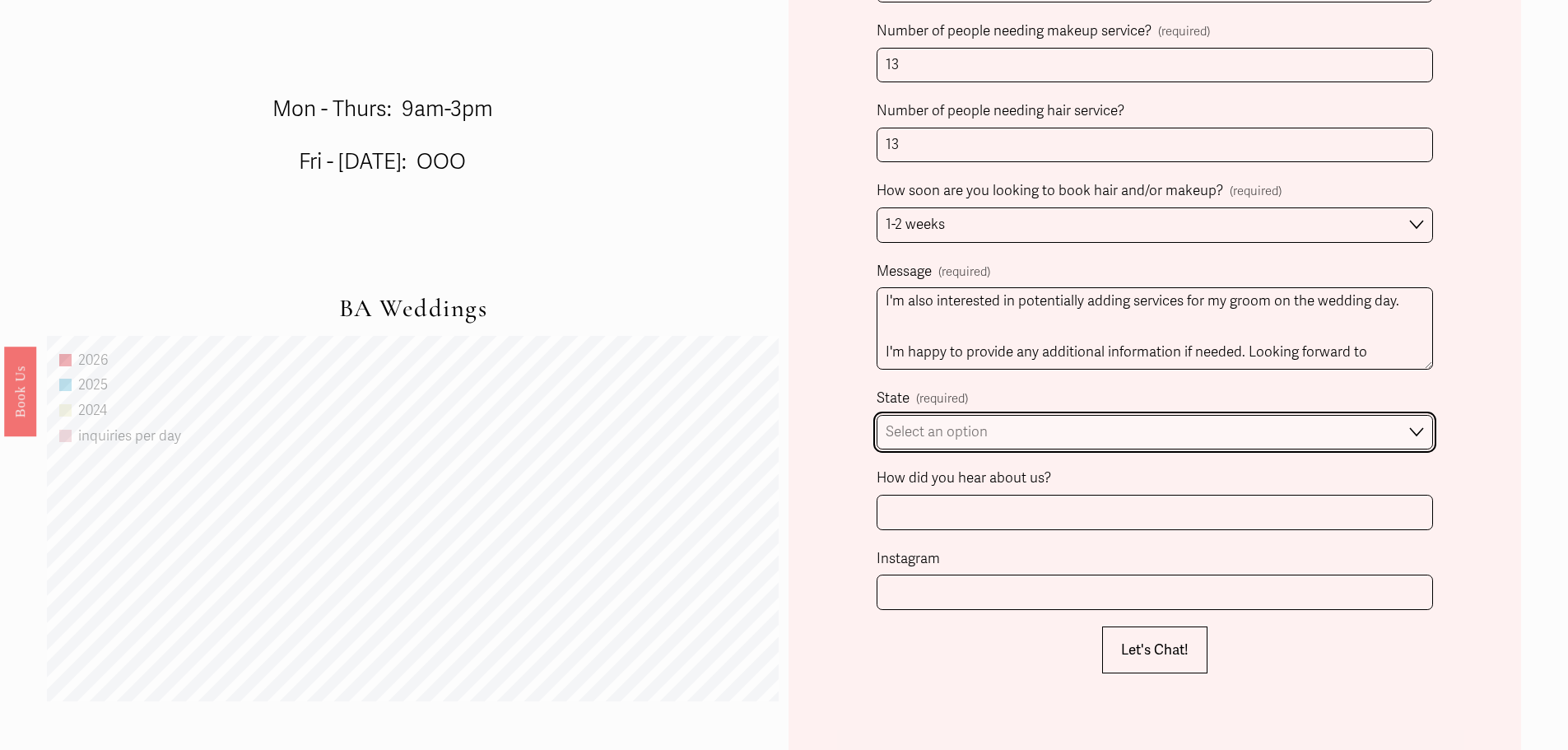
click at [995, 429] on select "Select an option Please Select One [GEOGRAPHIC_DATA], [GEOGRAPHIC_DATA] [GEOGRA…" at bounding box center [1155, 433] width 557 height 35
select select "[GEOGRAPHIC_DATA], [GEOGRAPHIC_DATA]"
click at [877, 417] on select "Select an option Please Select One [GEOGRAPHIC_DATA], [GEOGRAPHIC_DATA] [GEOGRA…" at bounding box center [1155, 433] width 557 height 35
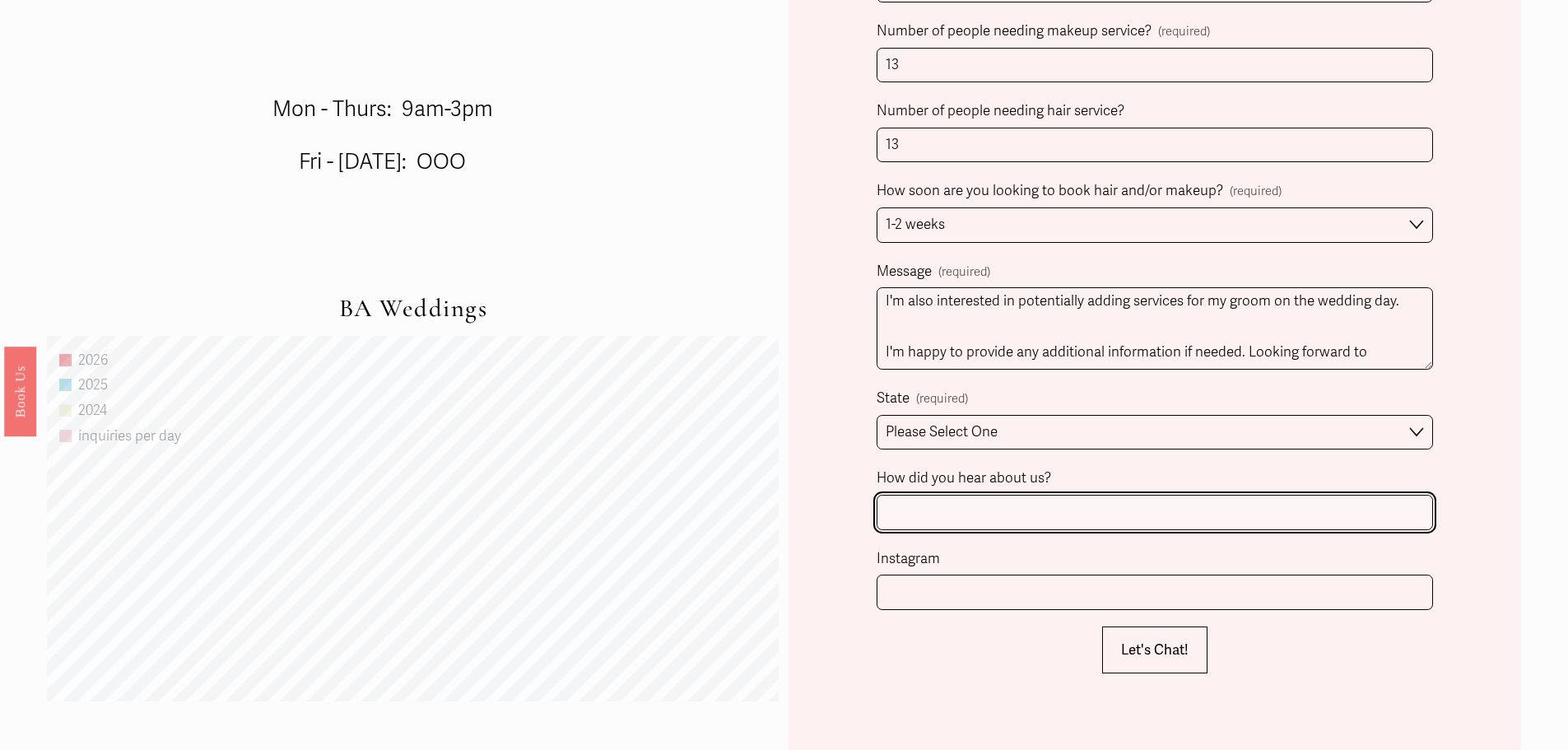
click at [1016, 508] on input "How did you hear about us?" at bounding box center [1155, 512] width 557 height 35
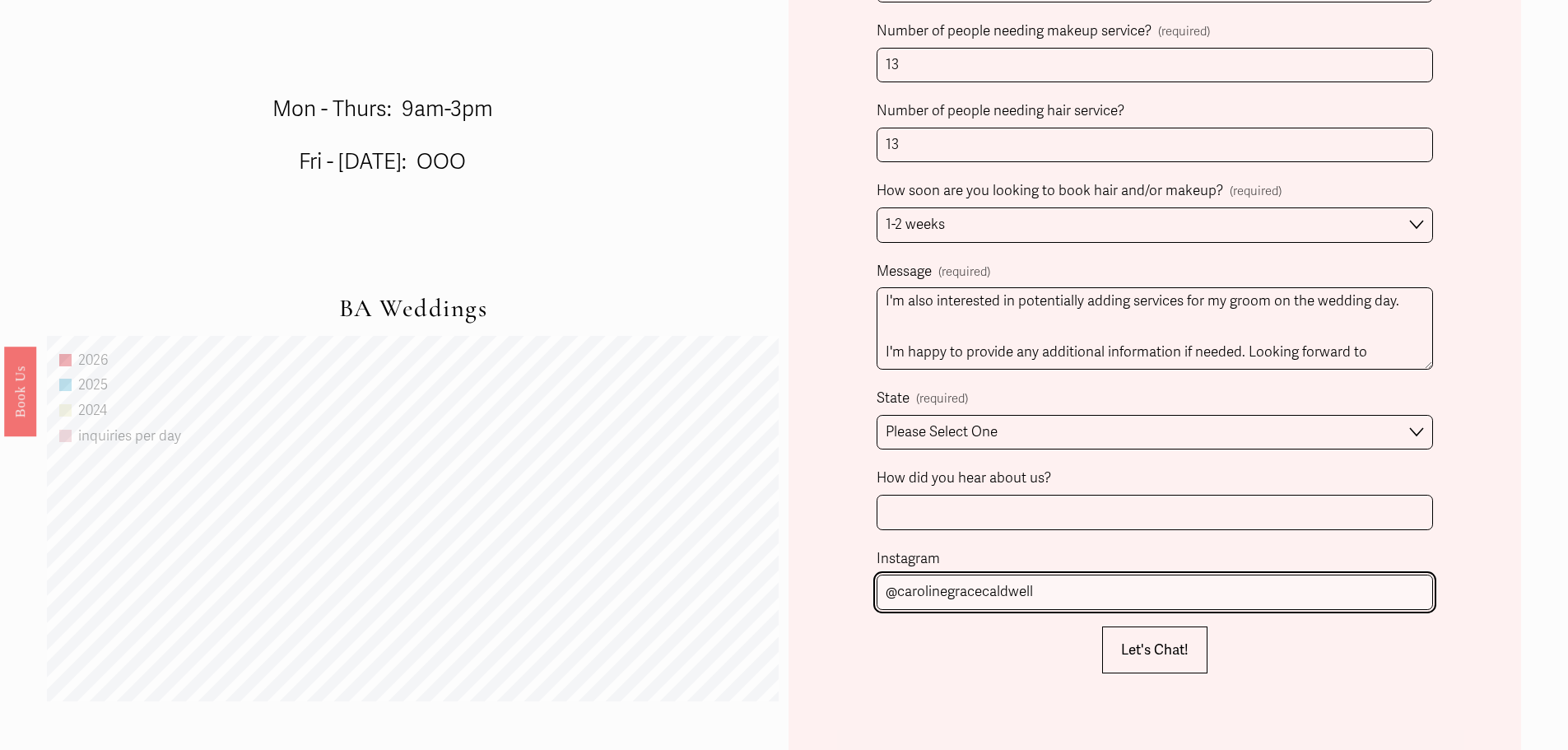
type input "@carolinegracecaldwell"
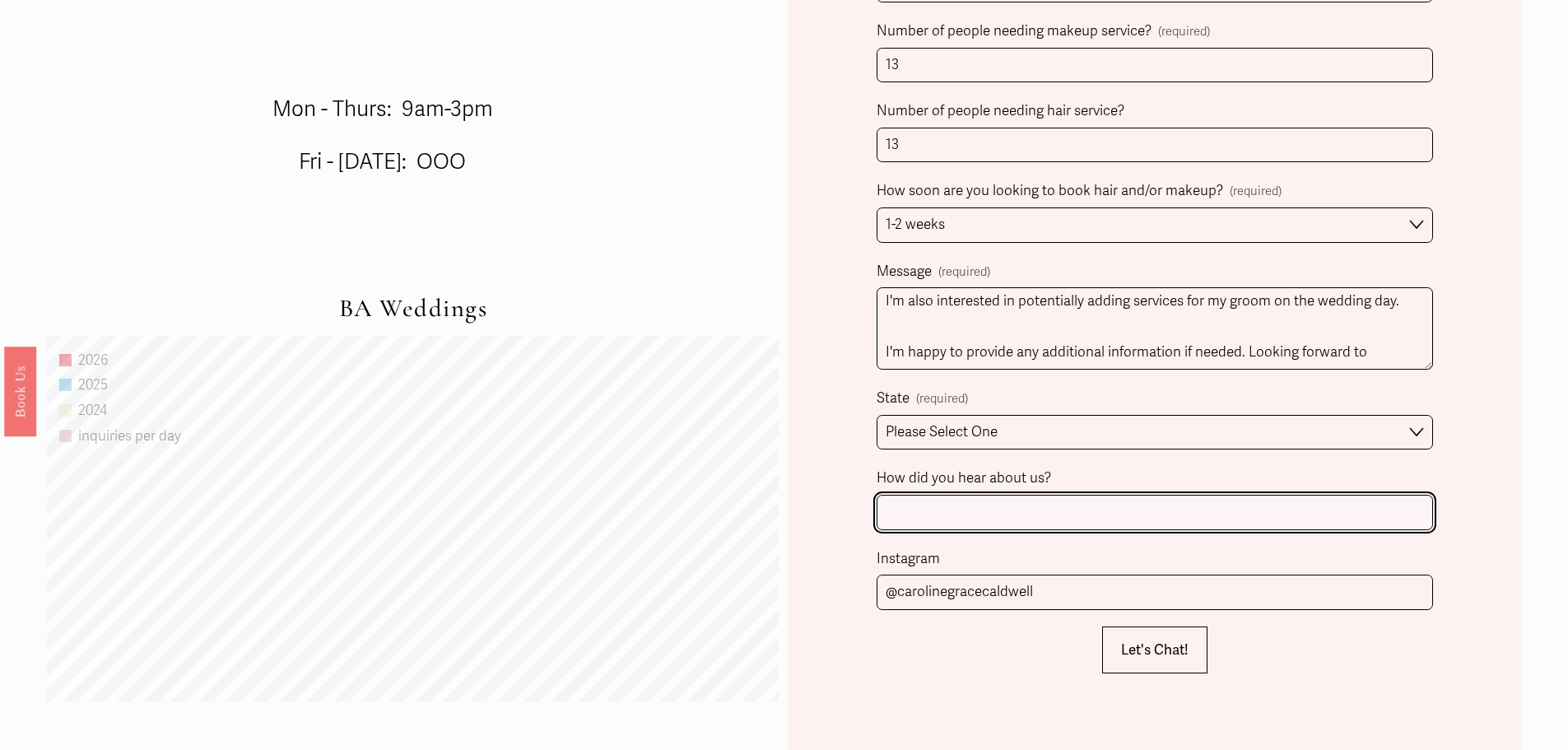
click at [1030, 523] on input "How did you hear about us?" at bounding box center [1155, 512] width 557 height 35
type input "R"
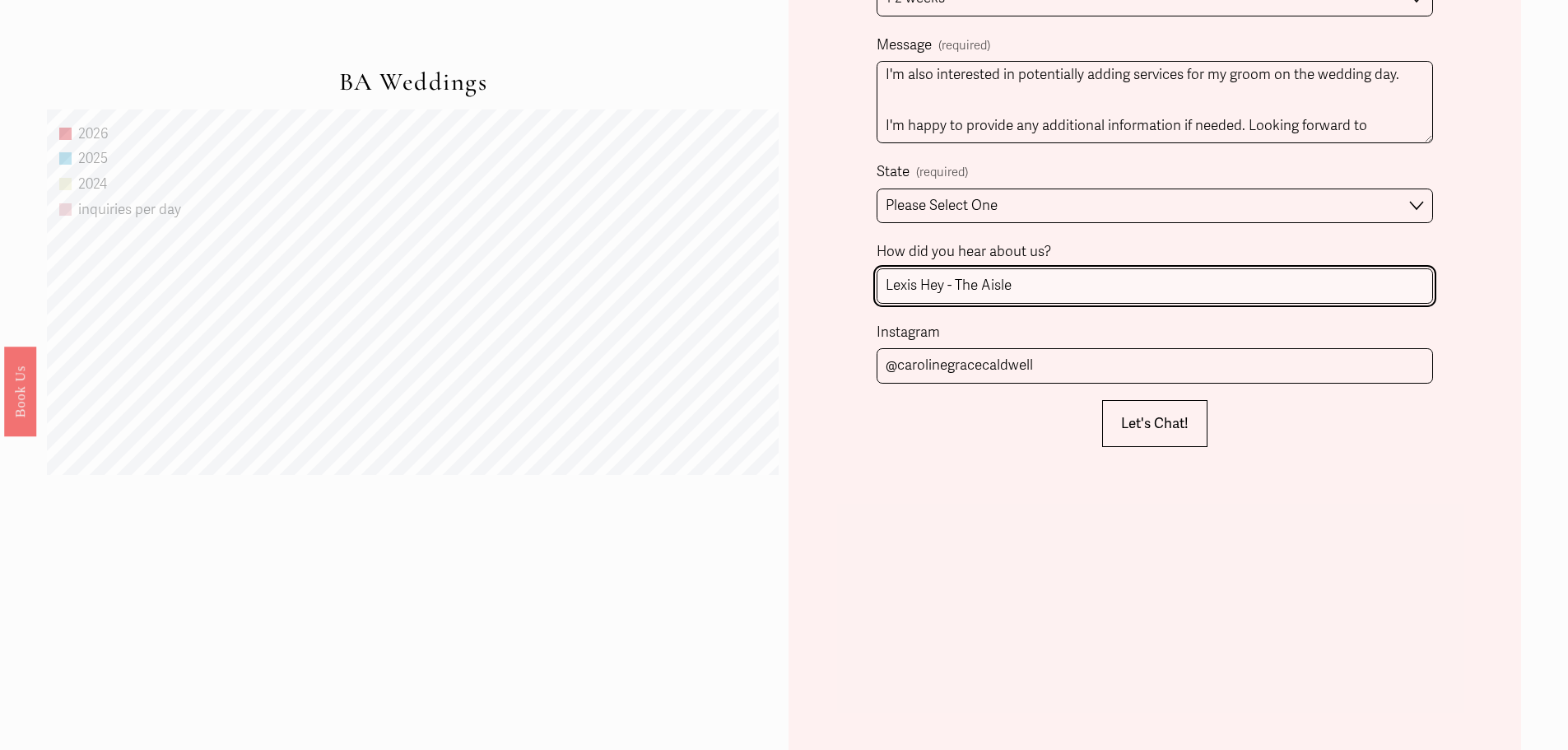
scroll to position [1399, 0]
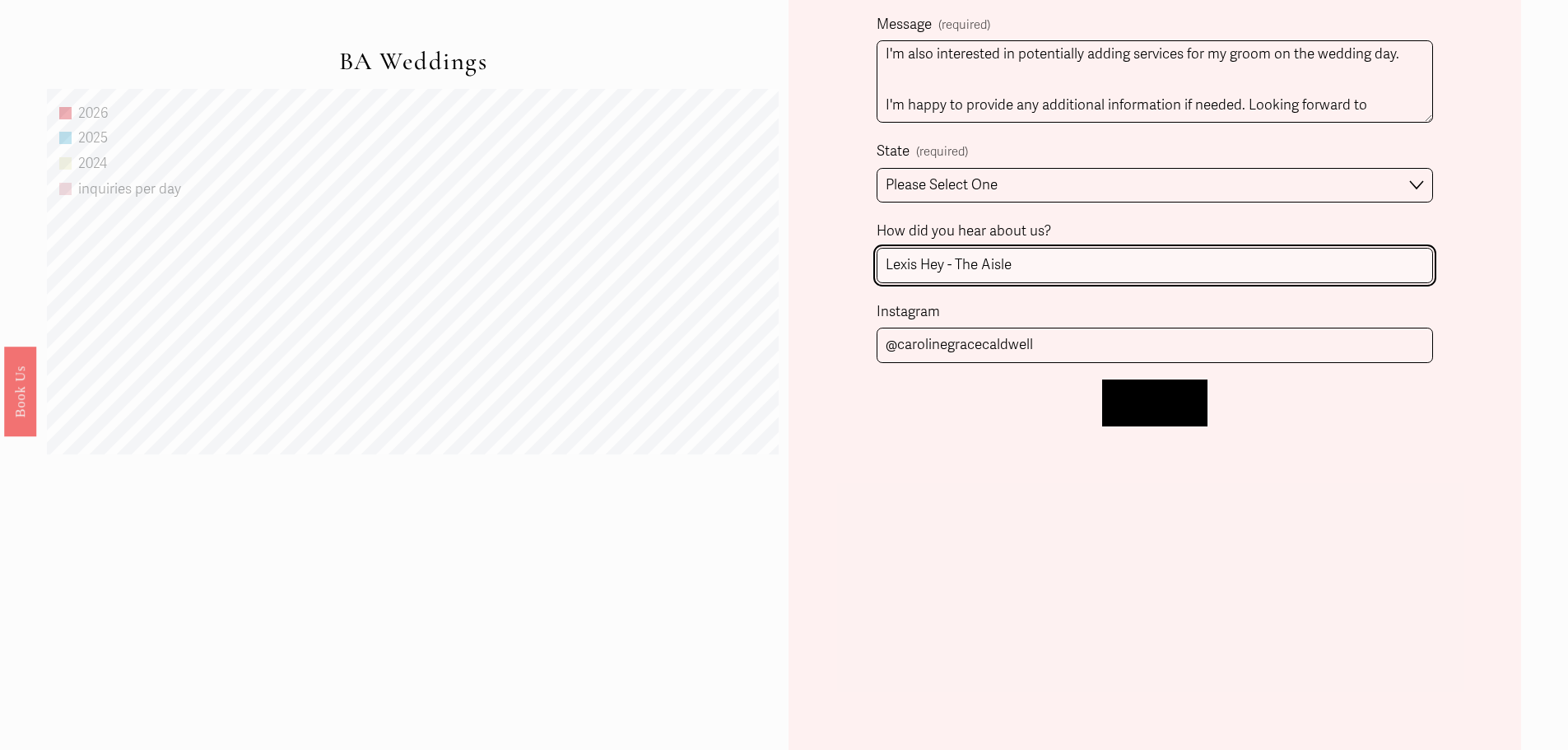
type input "Lexis Hey - The Aisle"
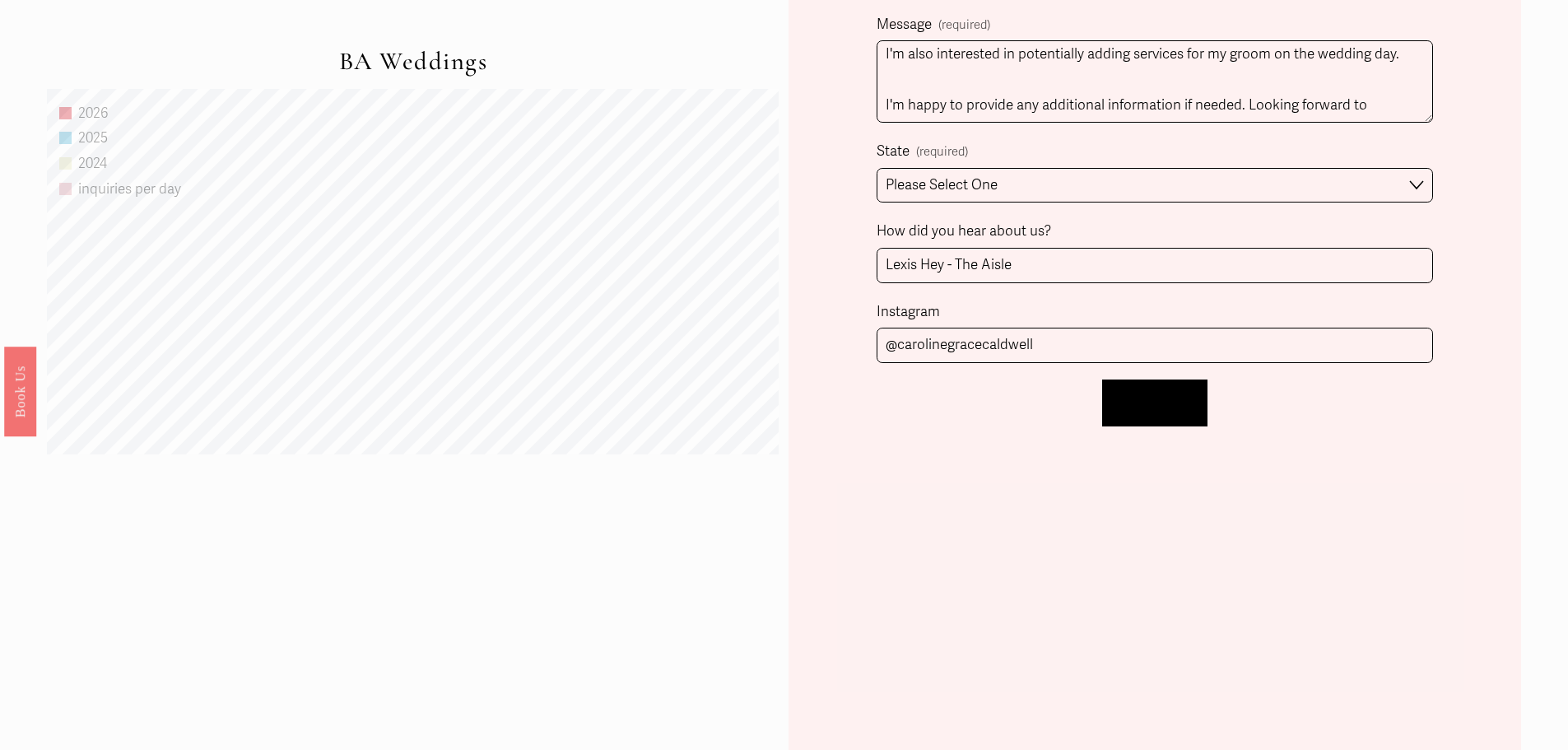
click at [1187, 412] on span "Let's Chat!" at bounding box center [1155, 403] width 67 height 17
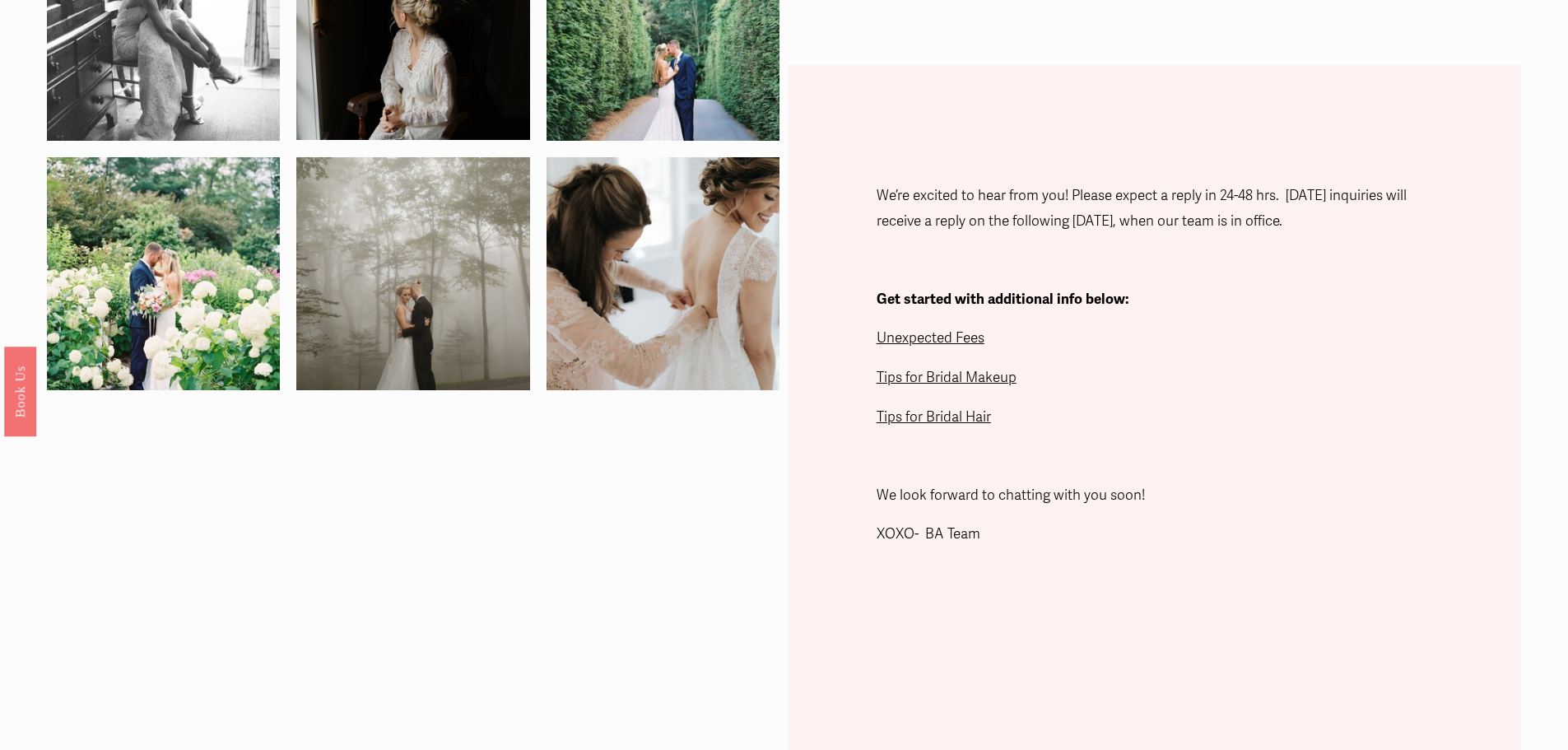
scroll to position [73, 0]
